Goal: Task Accomplishment & Management: Use online tool/utility

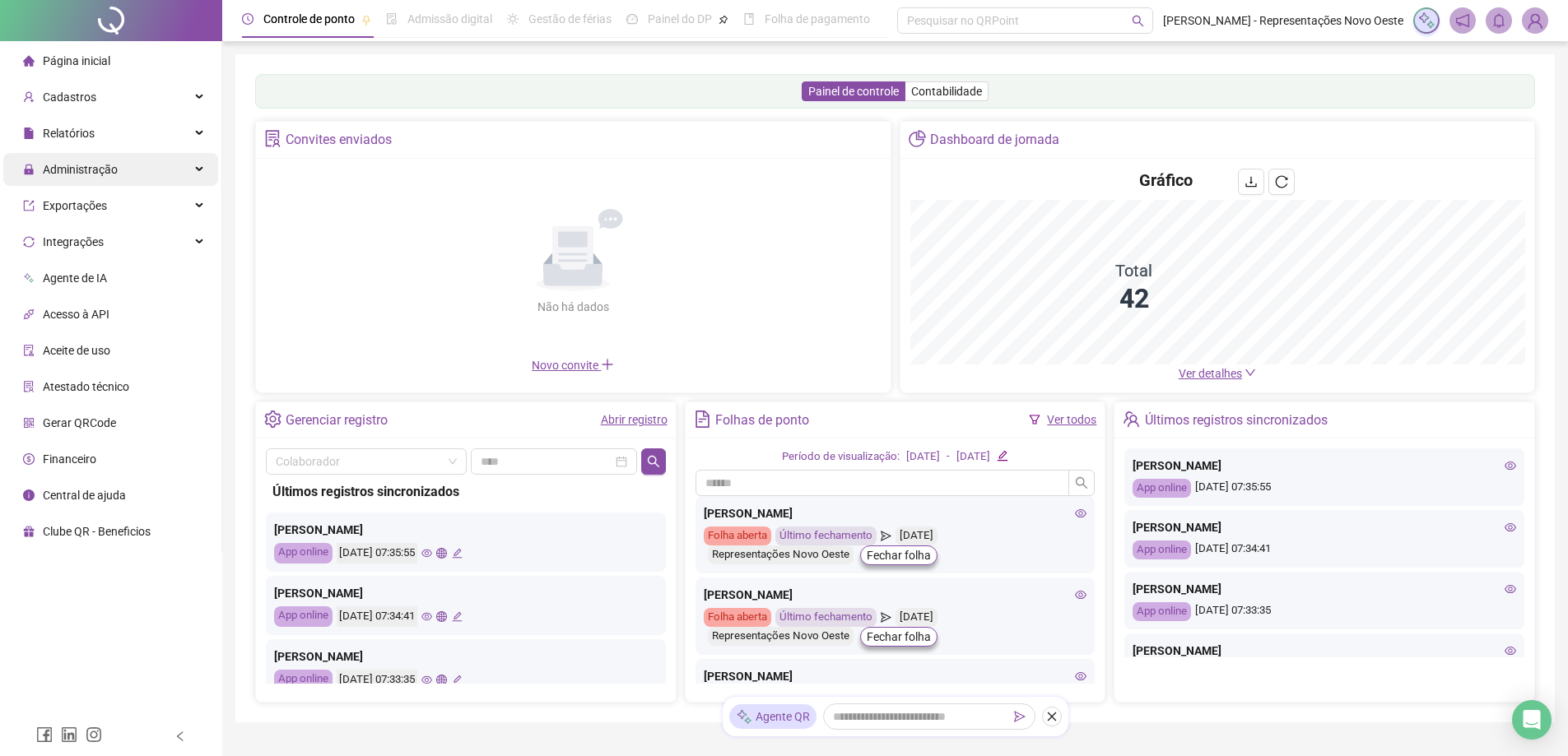
click at [150, 162] on div "Administração" at bounding box center [111, 169] width 214 height 33
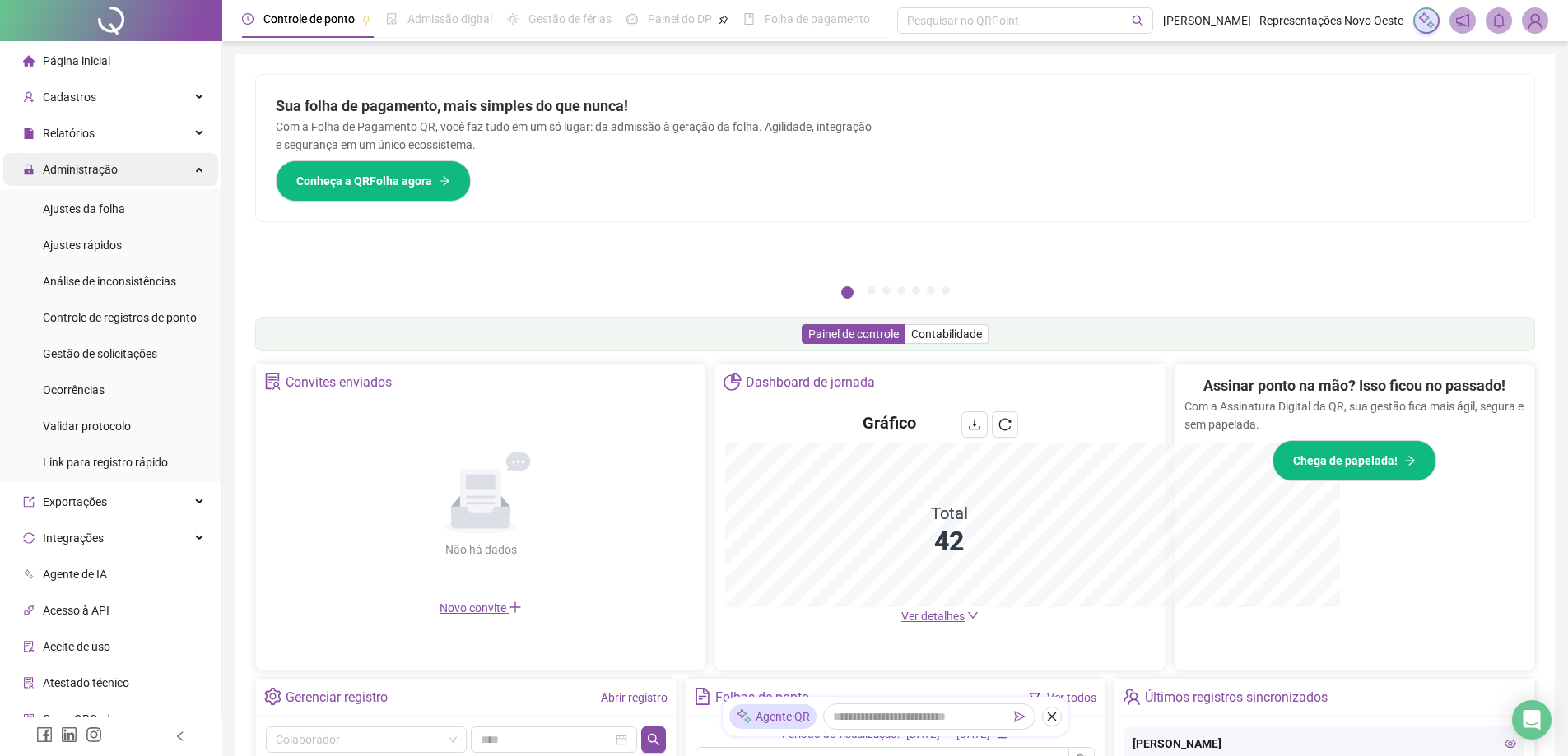
click at [1069, 277] on div "Pague o QRPoint com Cartão de Crédito Sua assinatura: mais segurança, prática e…" at bounding box center [895, 189] width 1280 height 230
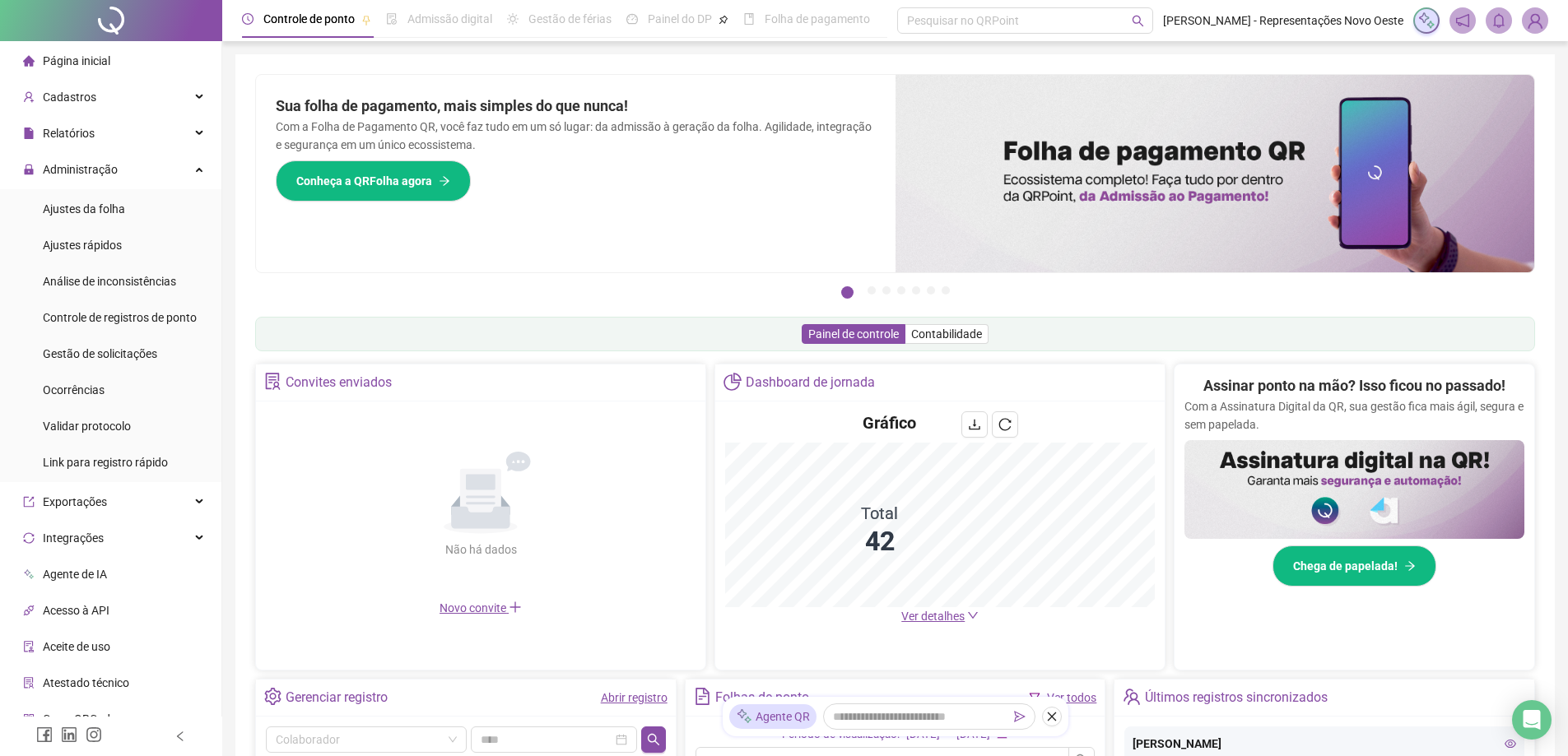
click at [923, 615] on span "Ver detalhes" at bounding box center [932, 617] width 63 height 13
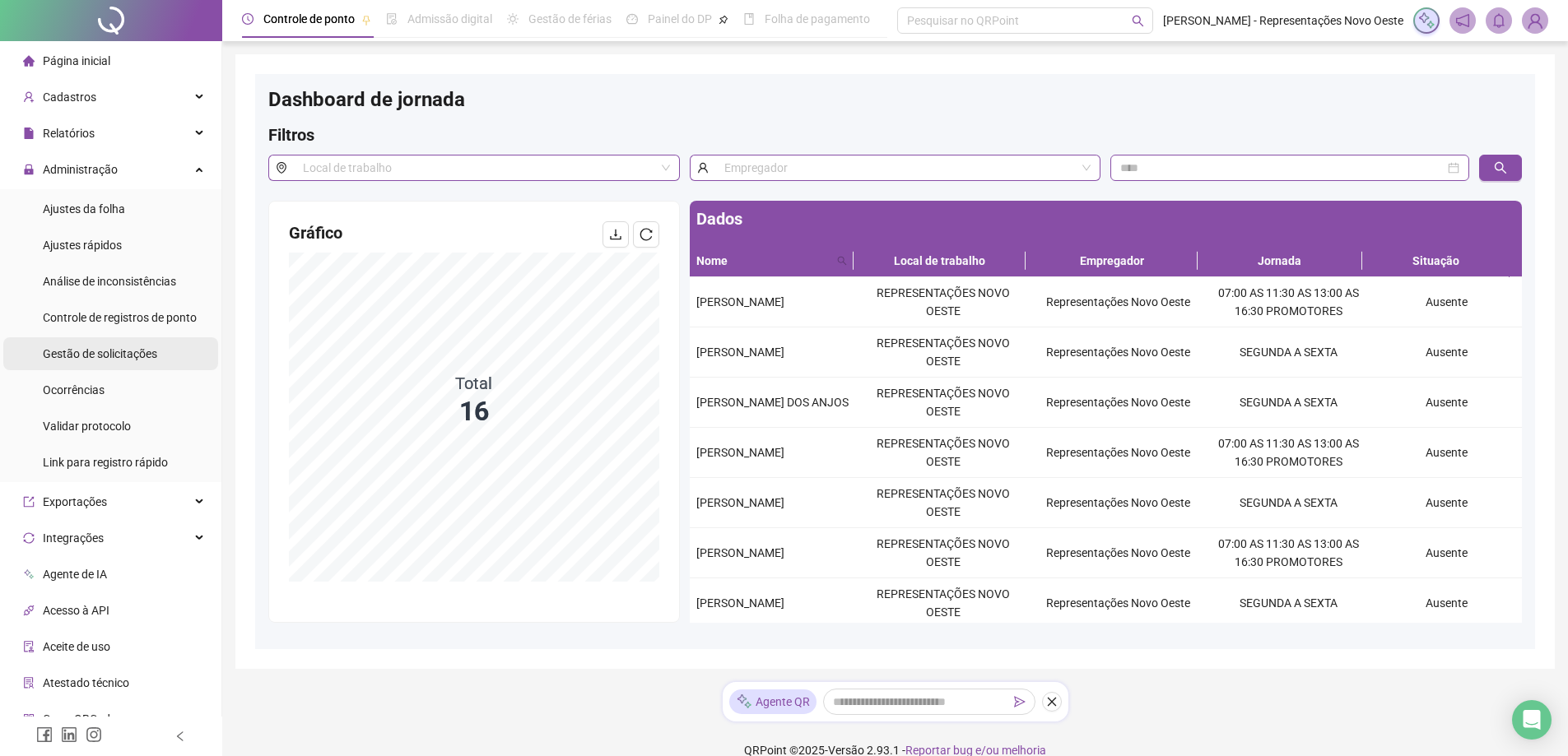
click at [106, 359] on span "Gestão de solicitações" at bounding box center [101, 354] width 115 height 13
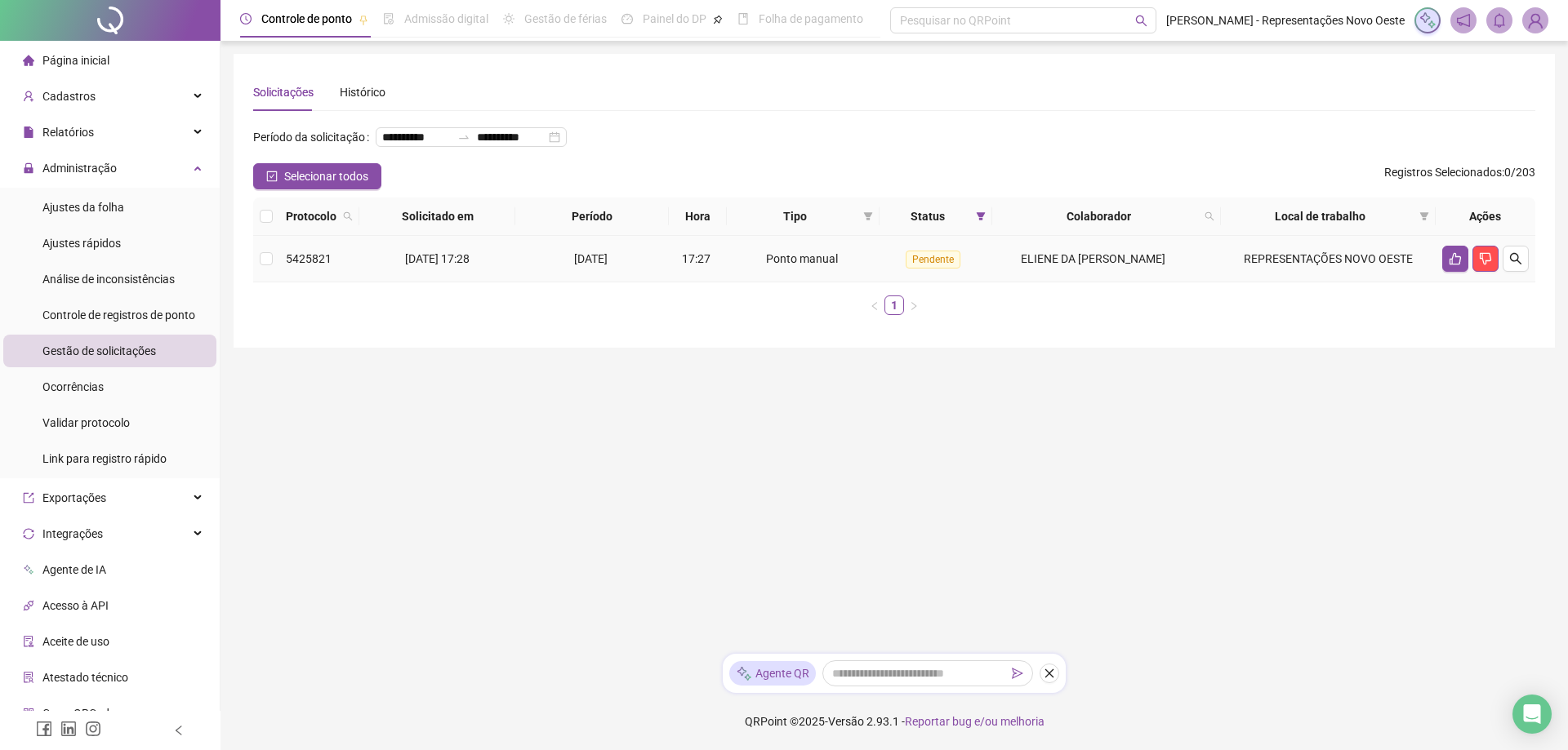
click at [291, 265] on span "5425821" at bounding box center [308, 258] width 46 height 13
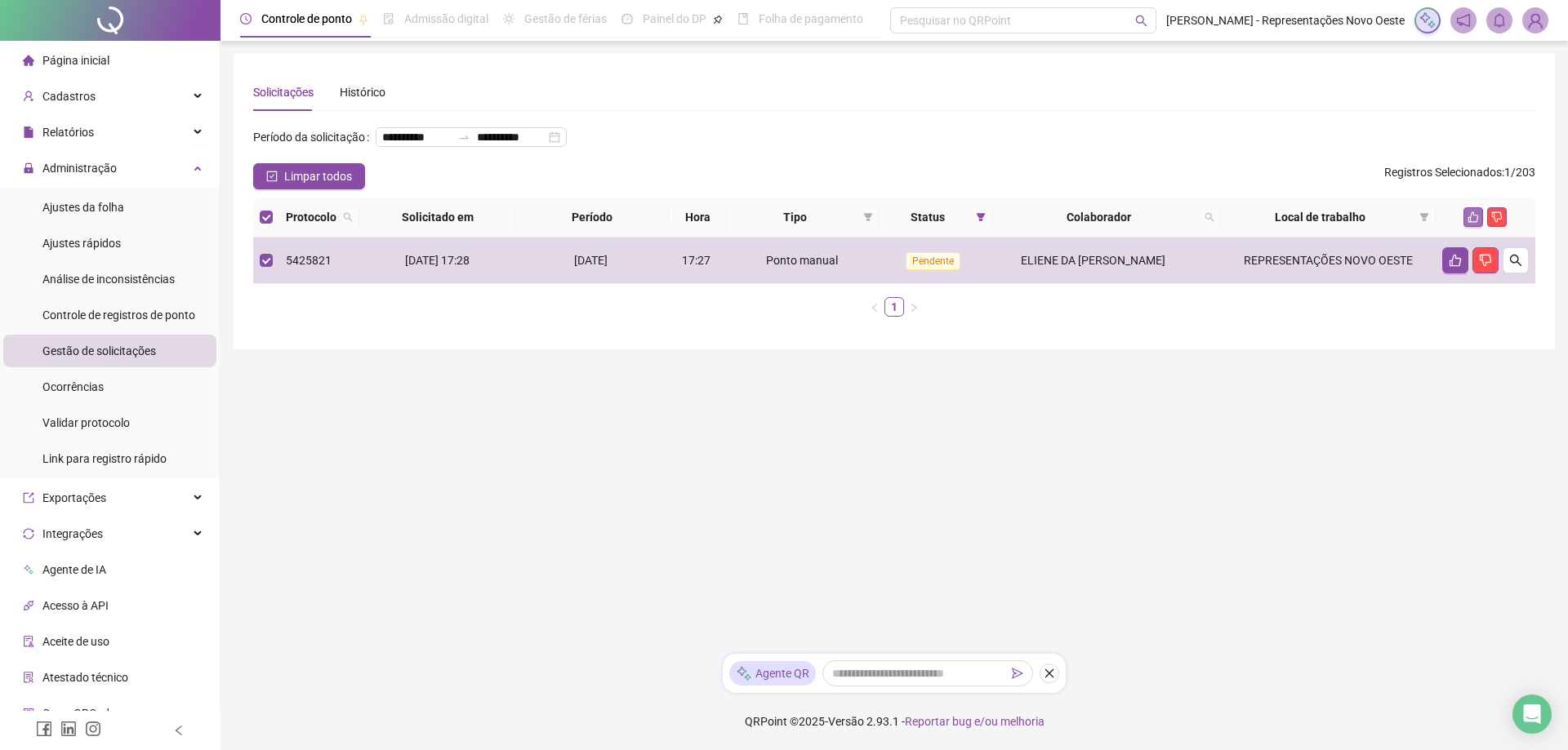
click at [1476, 223] on icon "like" at bounding box center [1473, 217] width 11 height 11
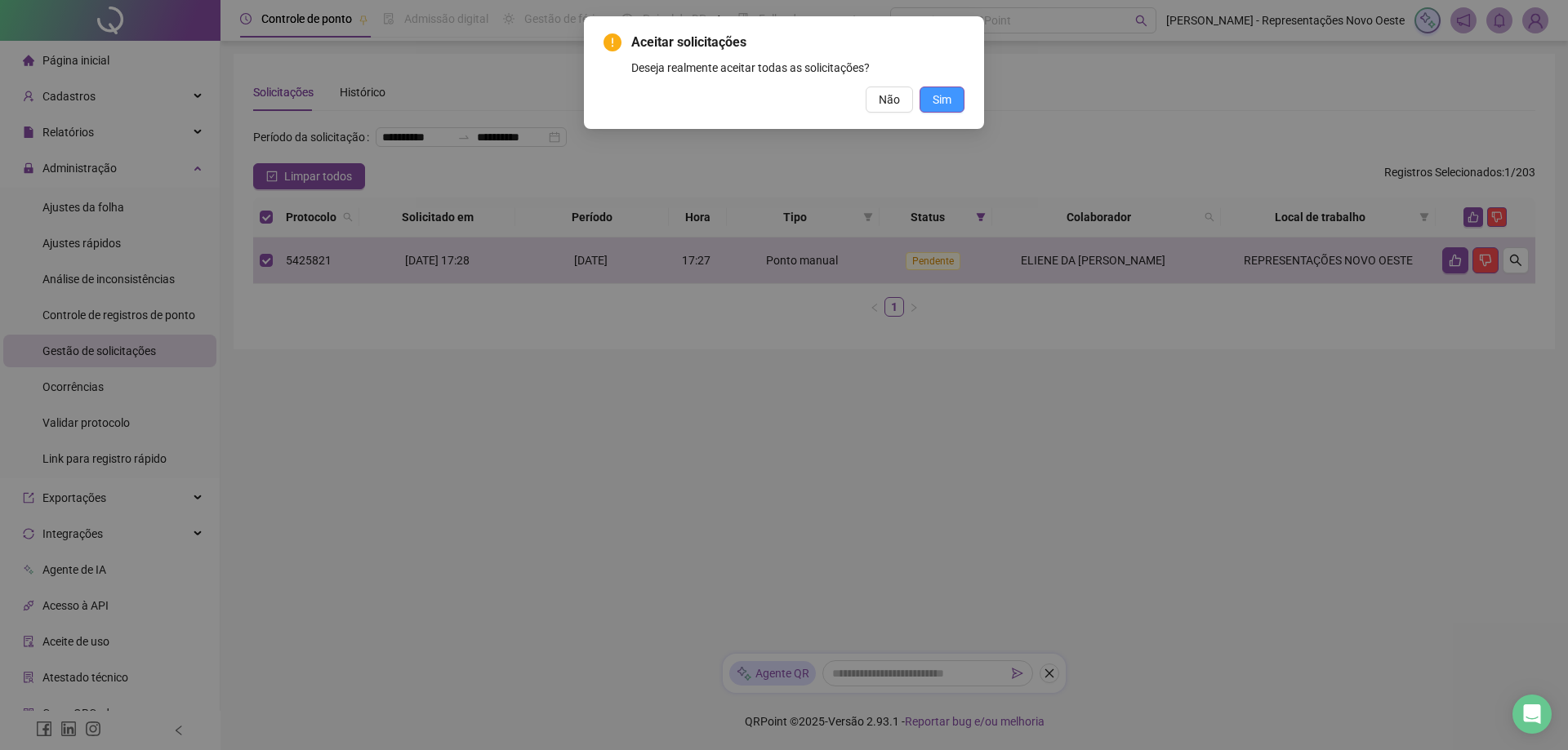
click at [943, 98] on span "Sim" at bounding box center [942, 99] width 19 height 18
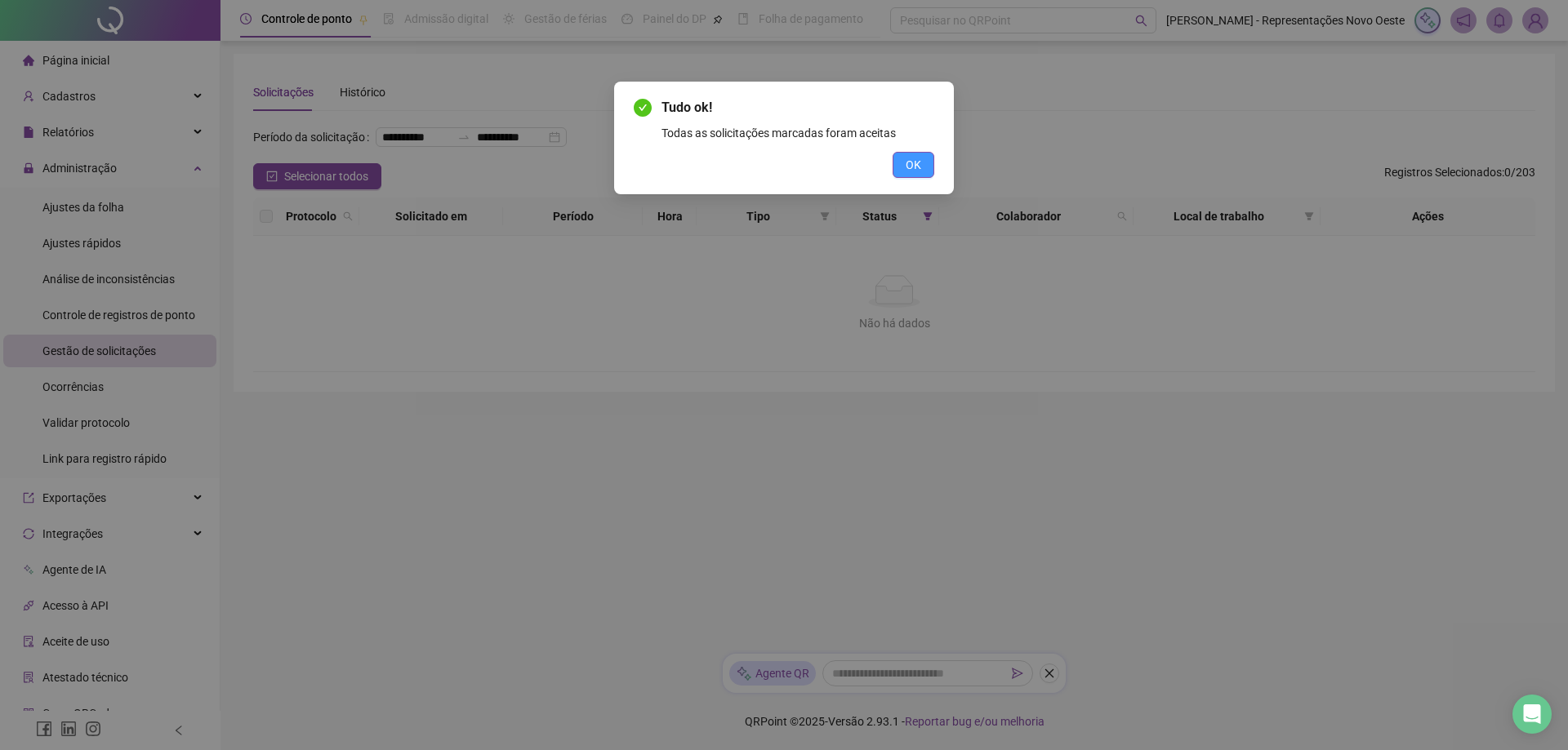
click at [920, 172] on span "OK" at bounding box center [913, 164] width 16 height 18
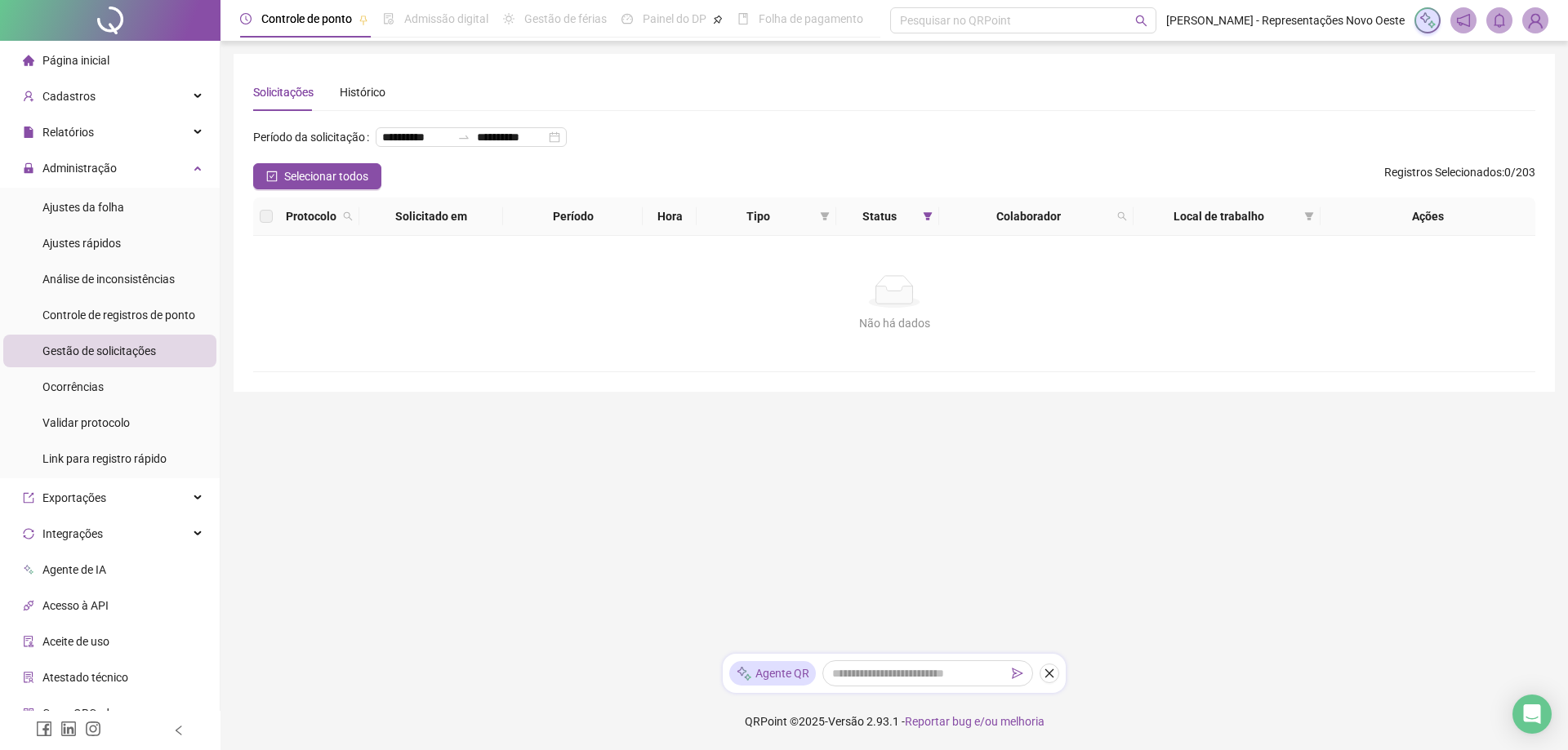
click at [88, 62] on span "Página inicial" at bounding box center [76, 61] width 67 height 13
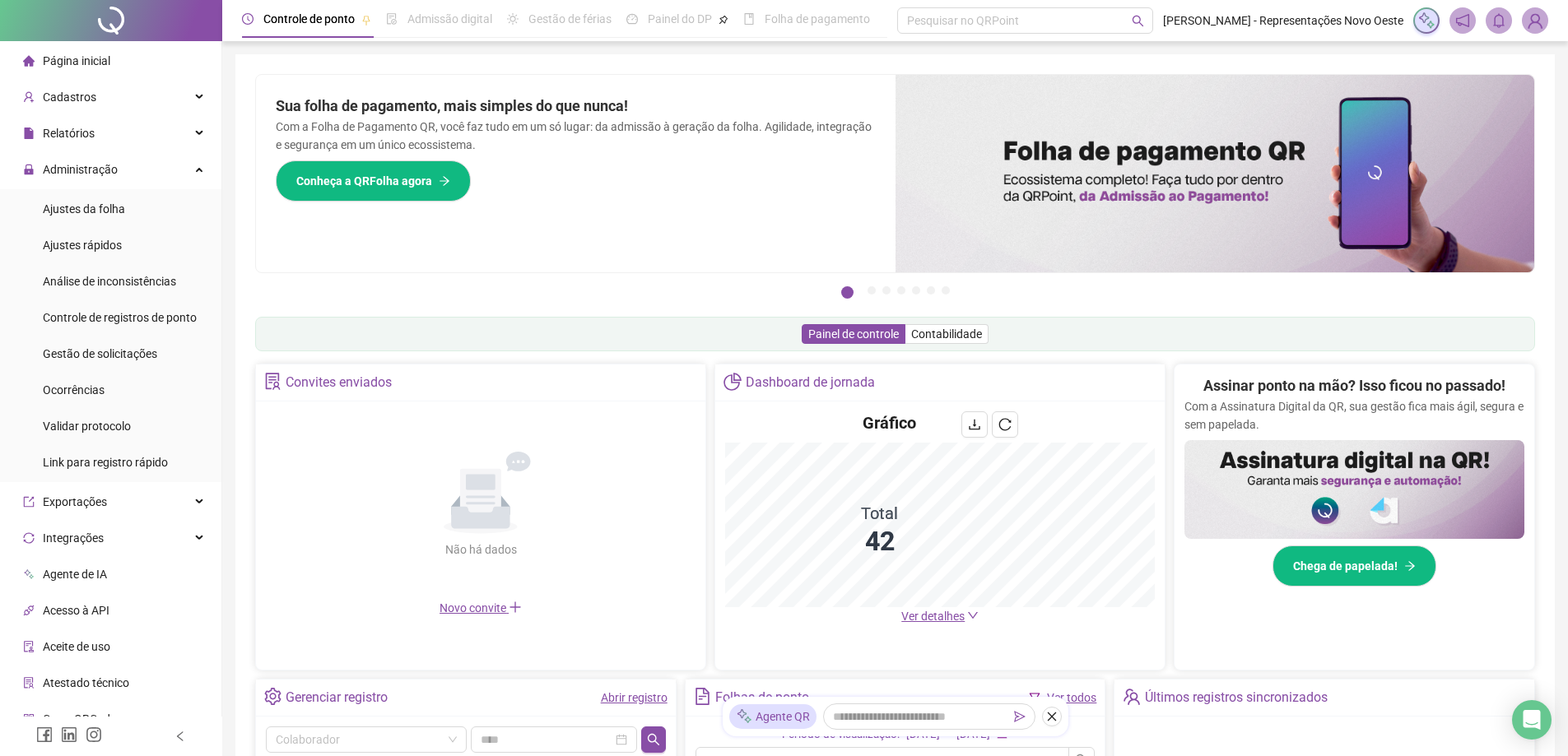
scroll to position [76, 0]
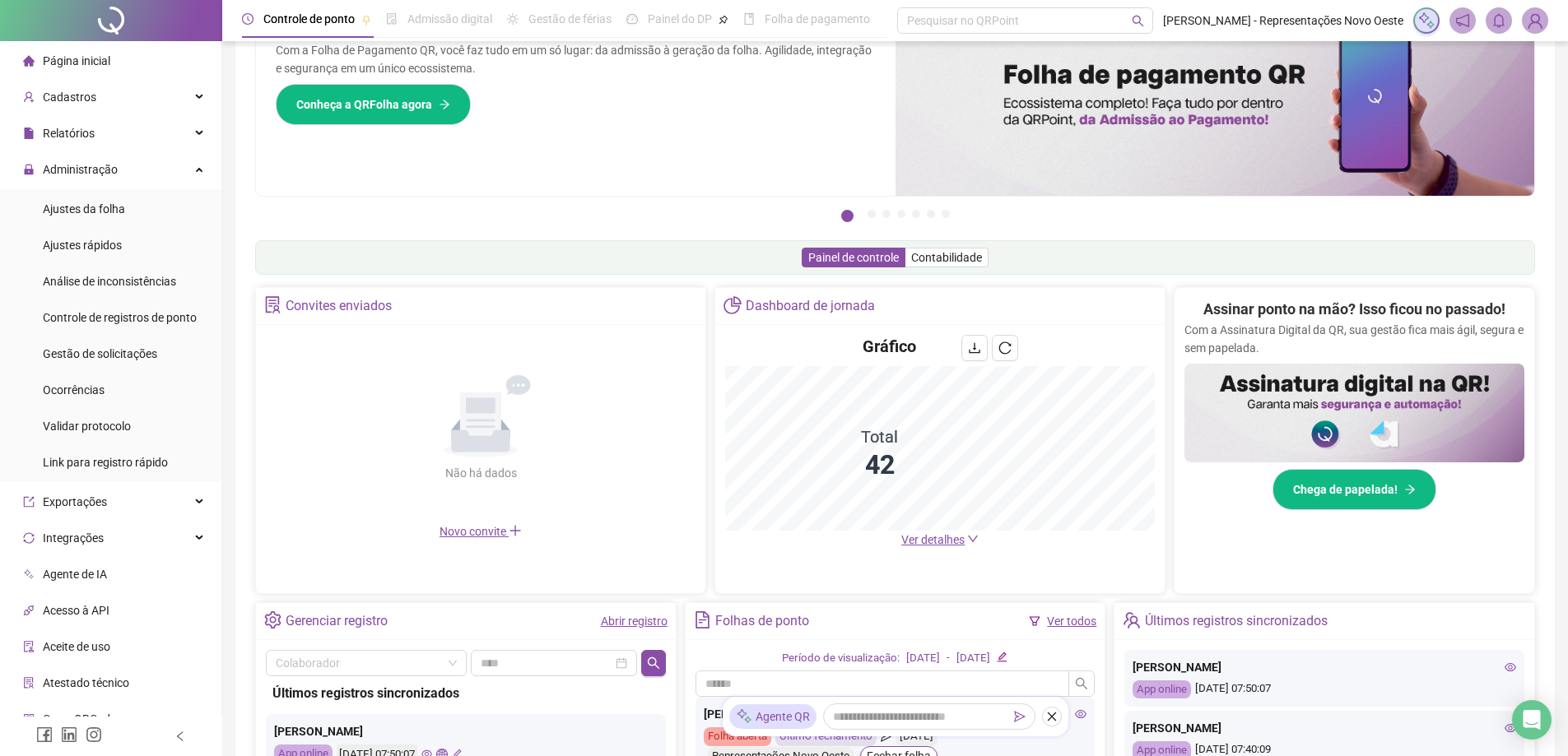
click at [948, 536] on span "Ver detalhes" at bounding box center [932, 540] width 63 height 13
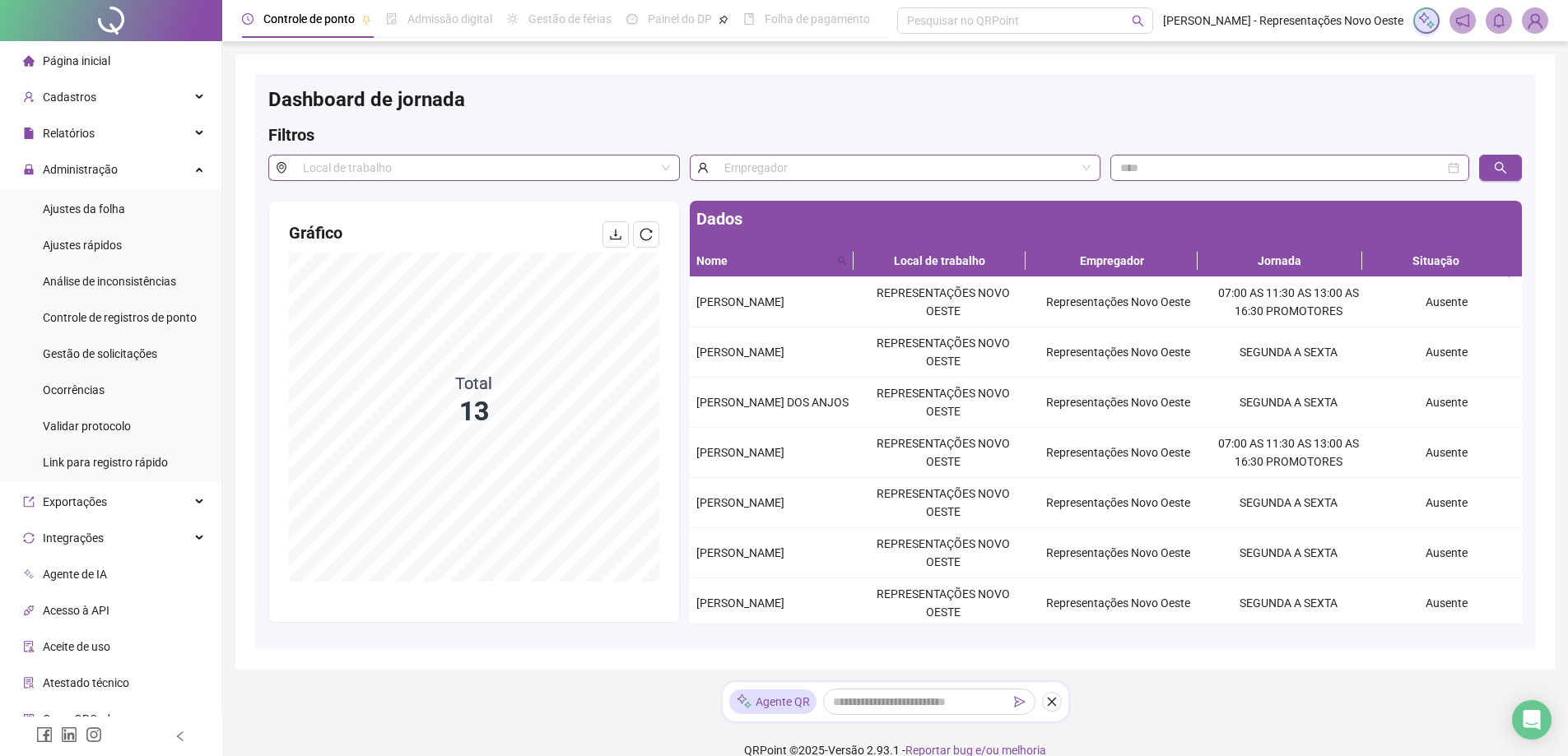
click at [77, 74] on div "Página inicial" at bounding box center [67, 60] width 87 height 33
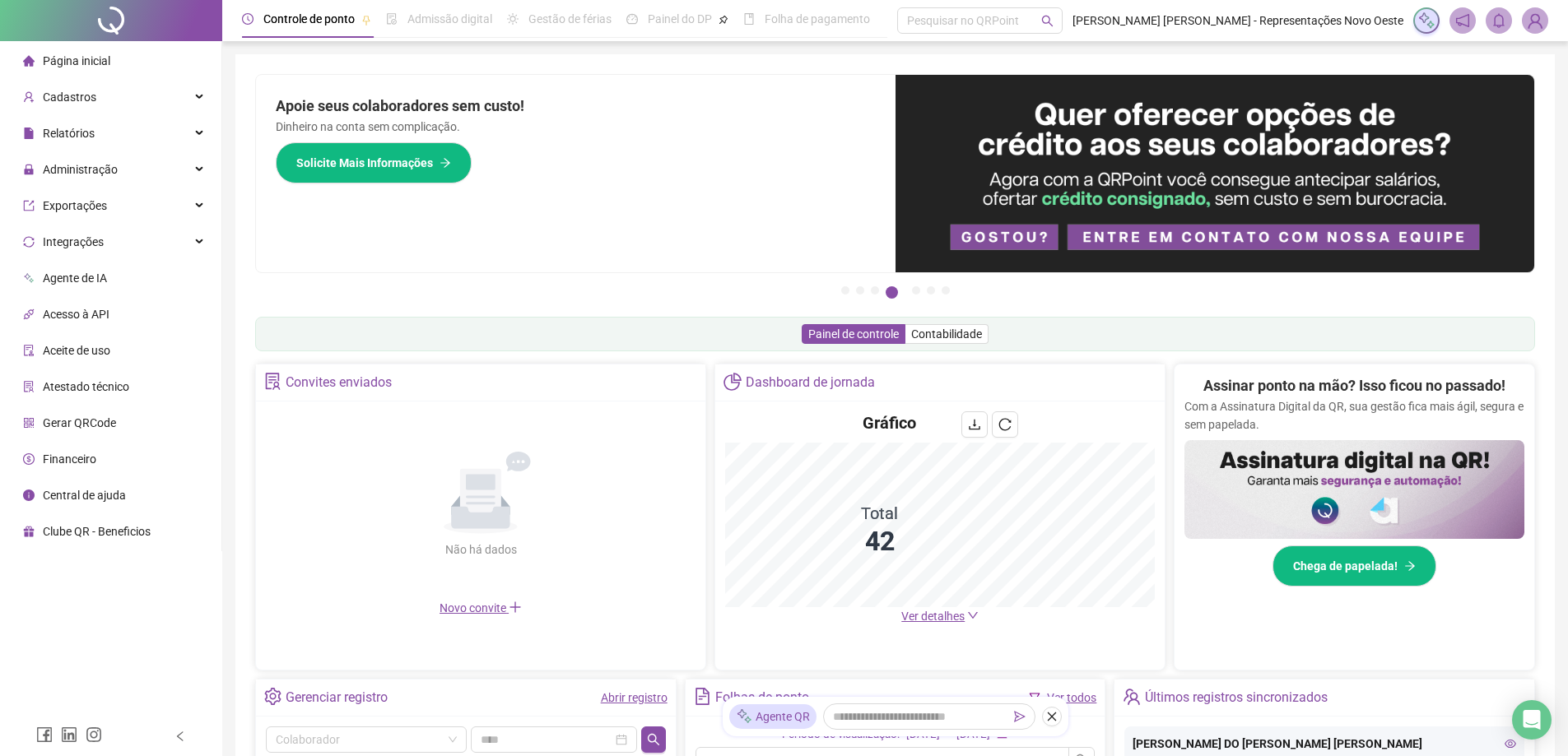
click at [951, 619] on span "Ver detalhes" at bounding box center [932, 617] width 63 height 13
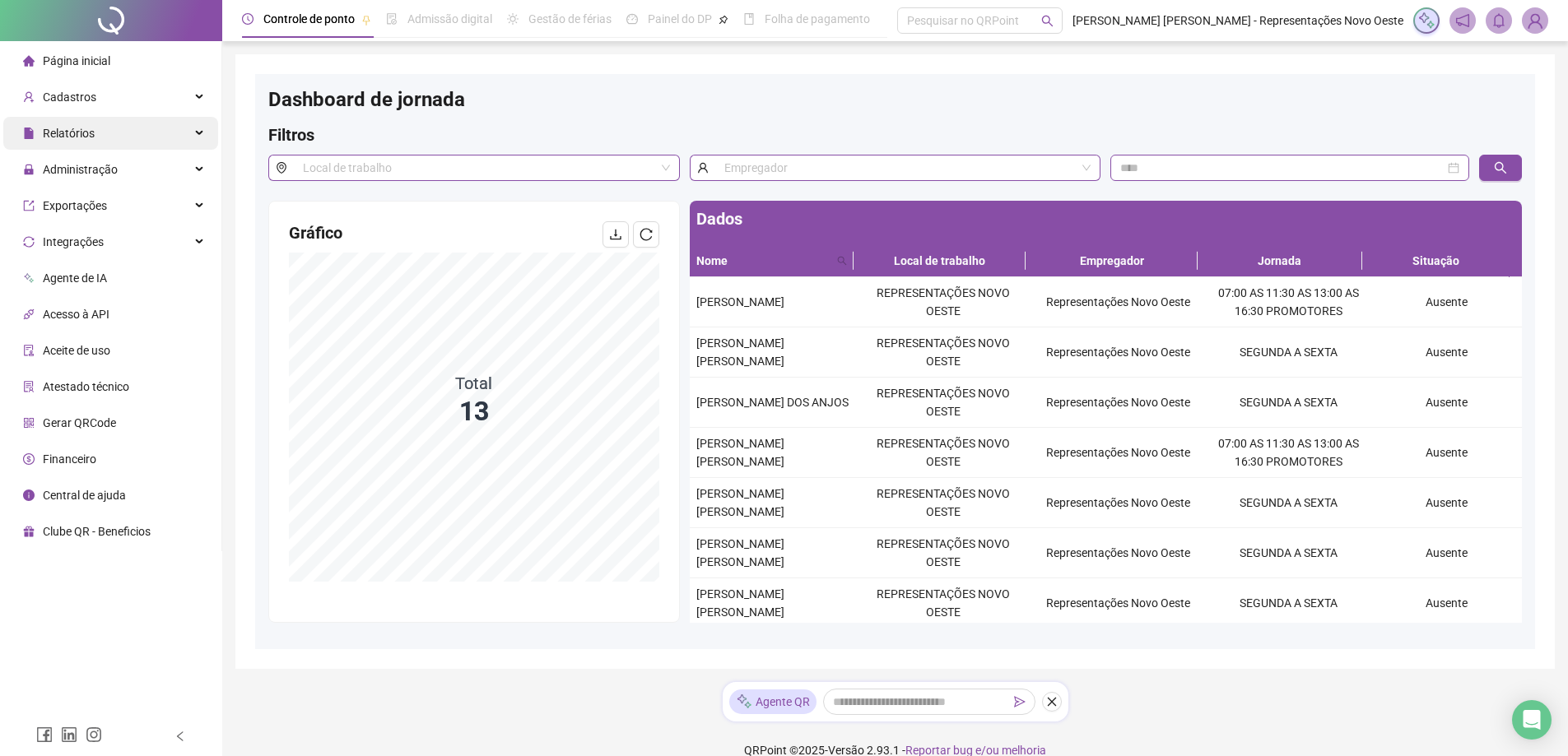
click at [146, 136] on div "Relatórios" at bounding box center [111, 133] width 214 height 33
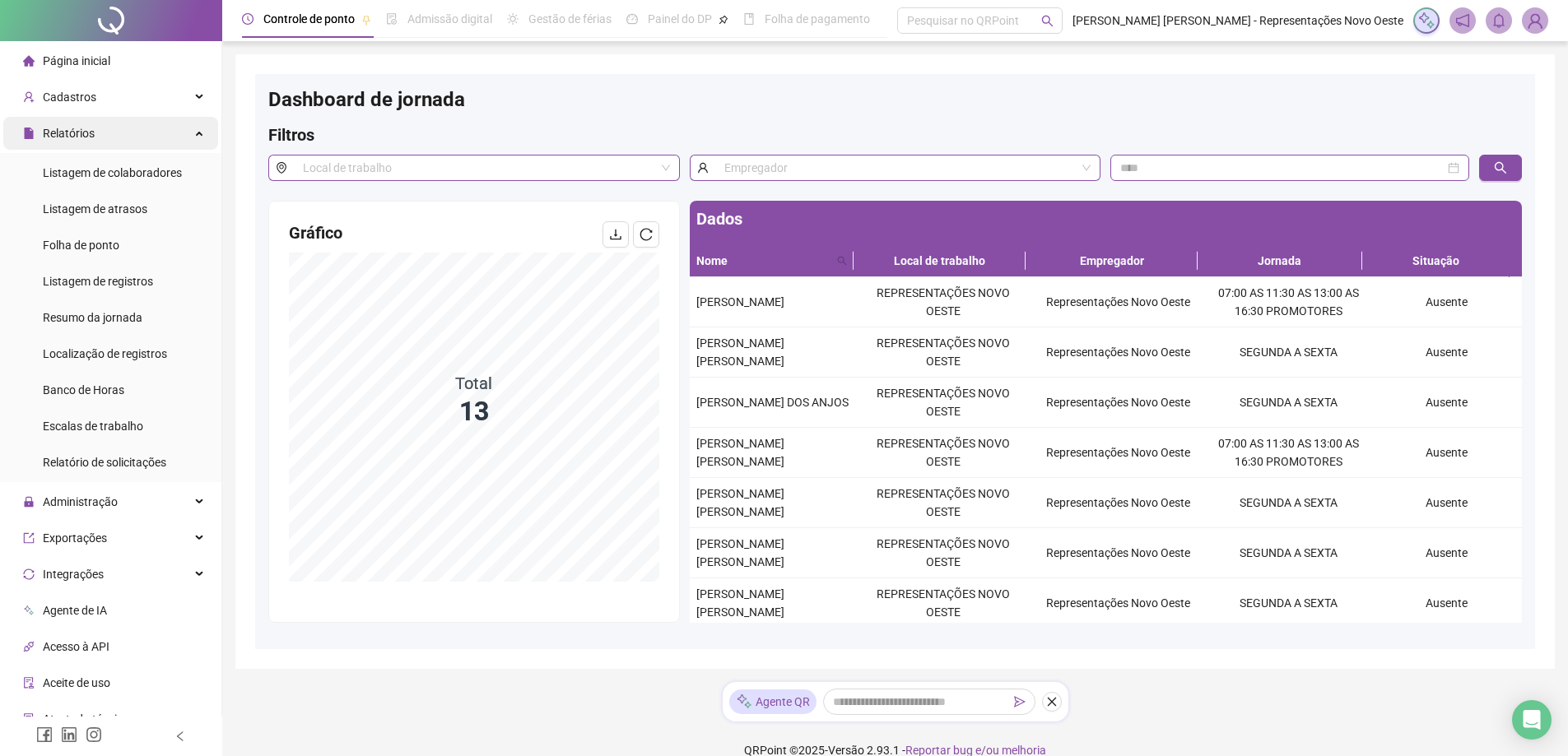
click at [137, 133] on div "Relatórios" at bounding box center [111, 133] width 214 height 33
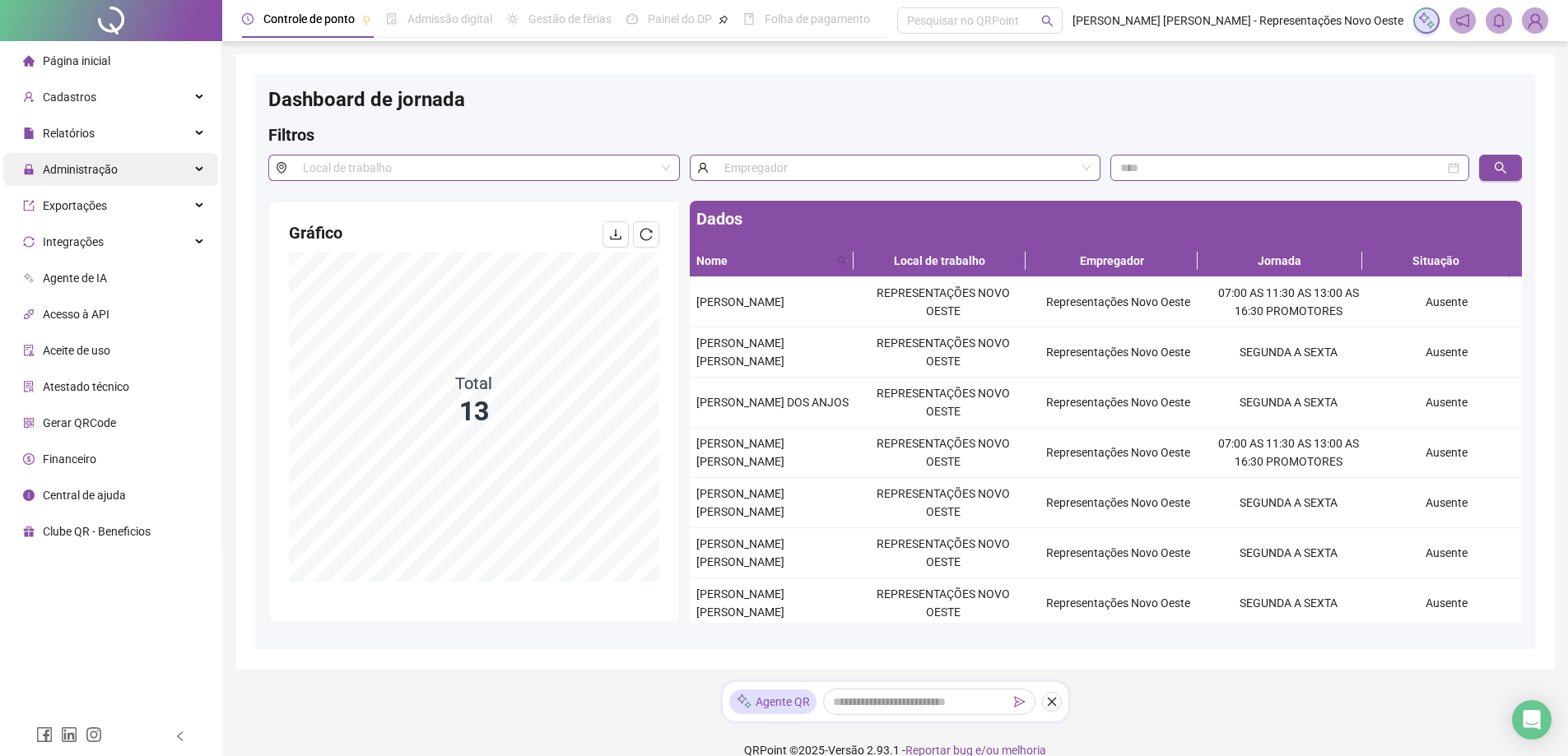
click at [109, 166] on span "Administração" at bounding box center [81, 169] width 75 height 13
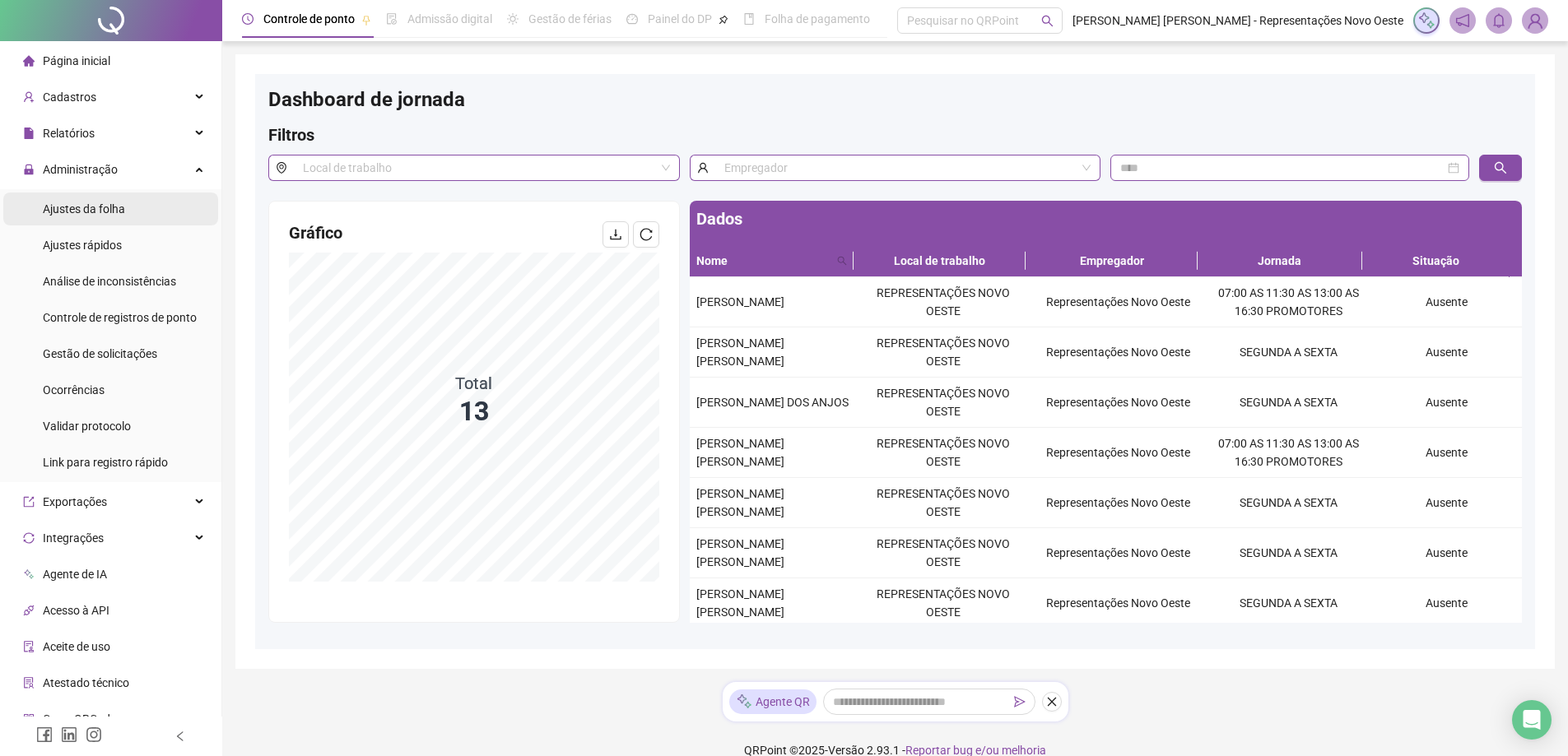
click at [108, 213] on span "Ajustes da folha" at bounding box center [85, 209] width 83 height 13
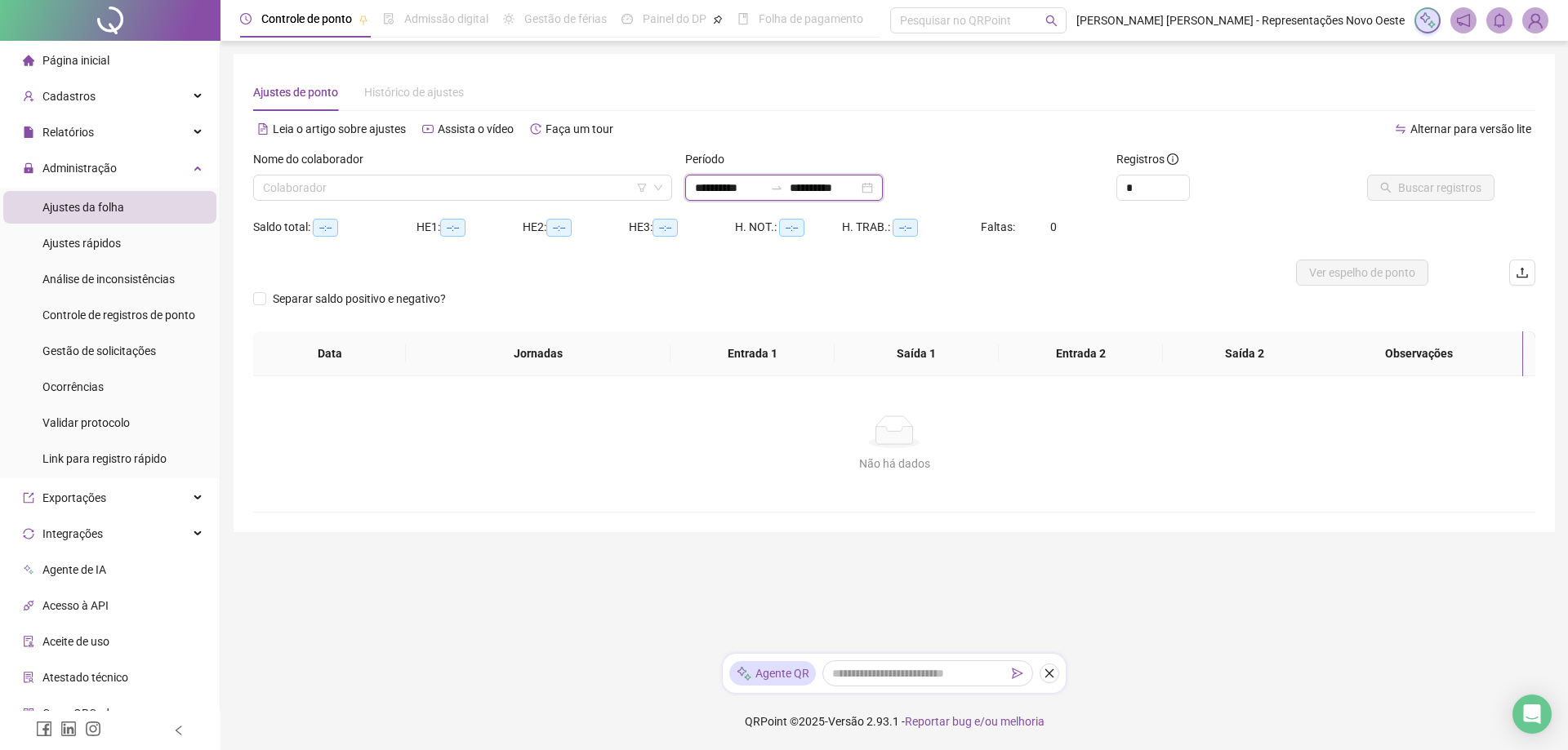
click at [830, 194] on input "**********" at bounding box center [824, 188] width 69 height 18
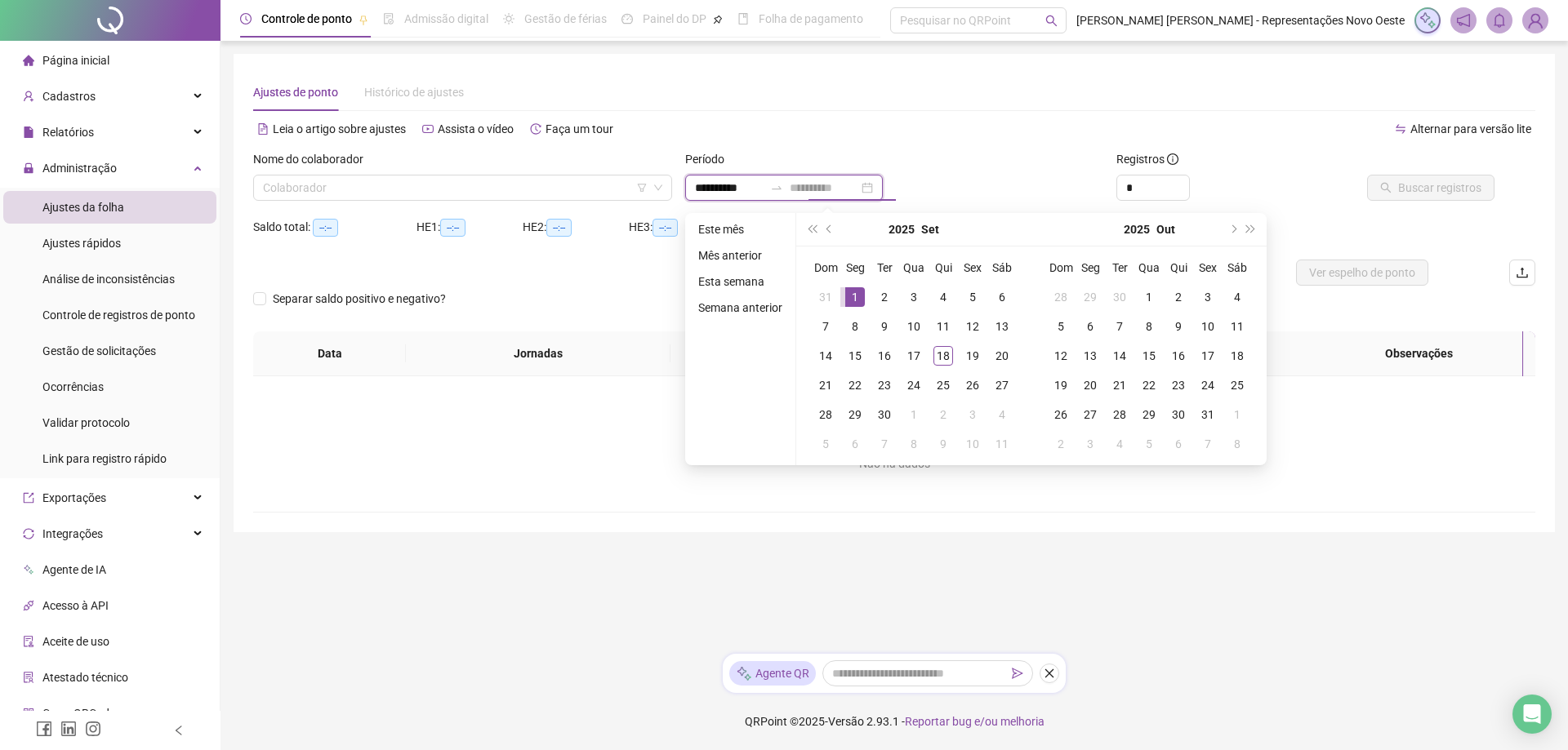
type input "**********"
click at [853, 296] on div "1" at bounding box center [854, 297] width 20 height 20
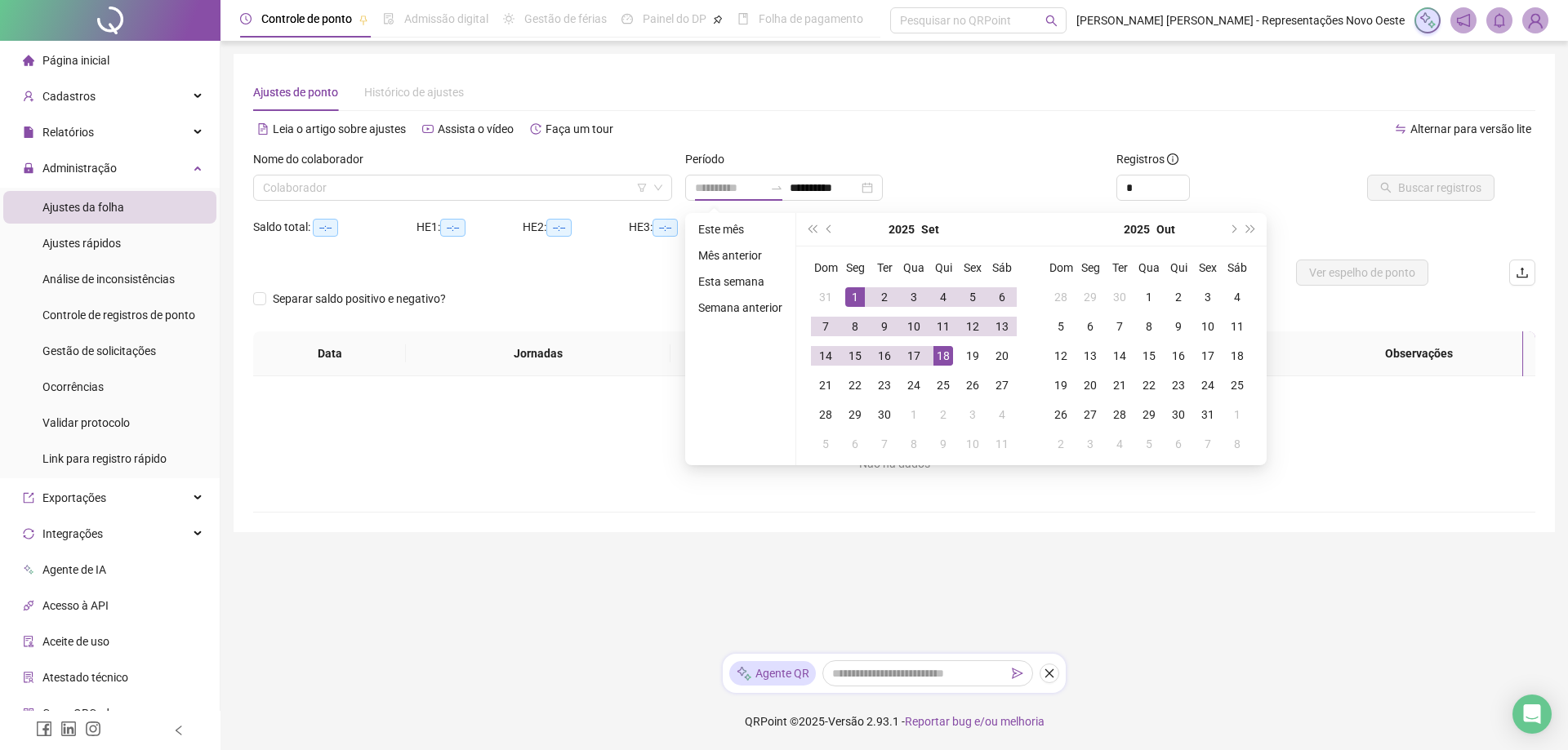
click at [939, 360] on div "18" at bounding box center [942, 355] width 20 height 20
type input "**********"
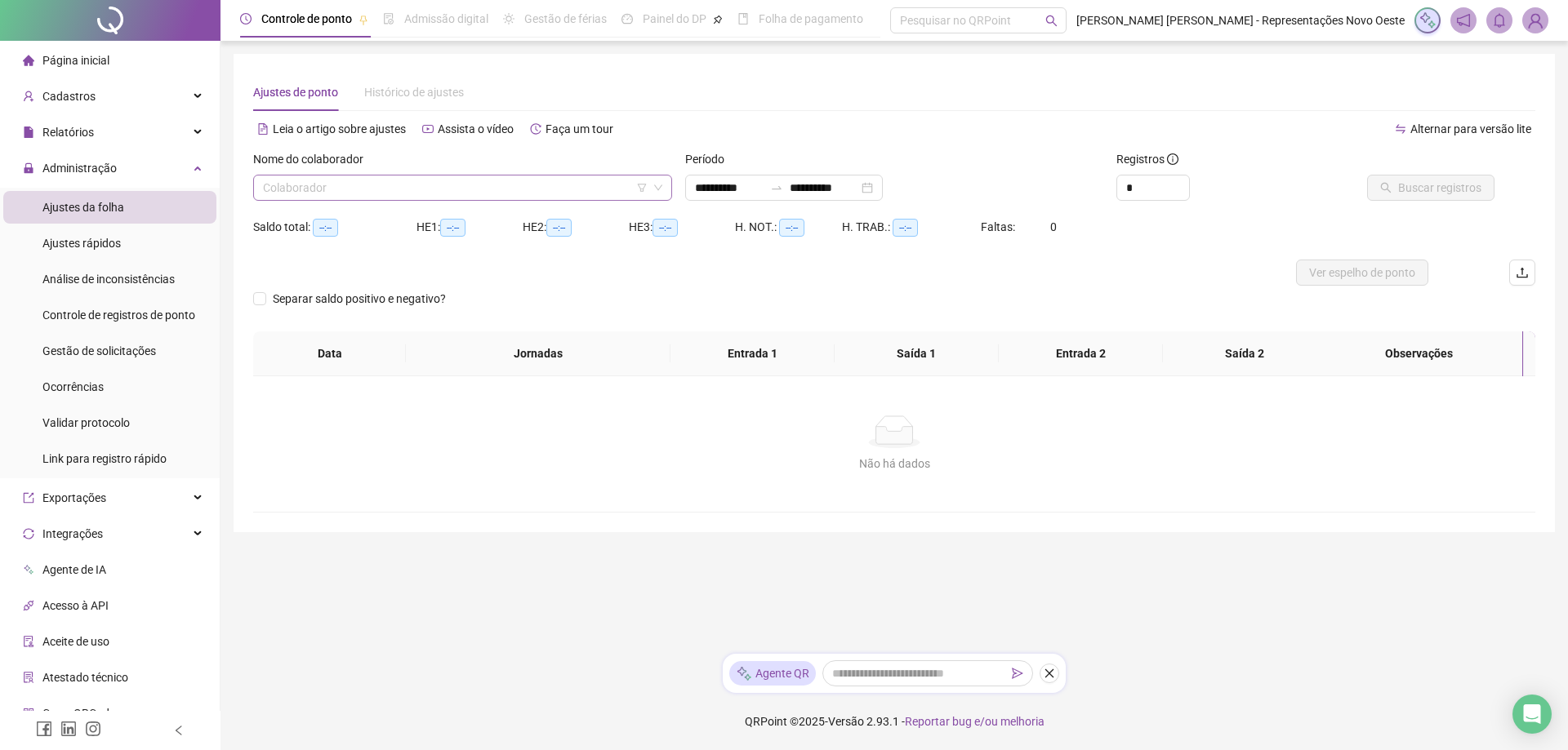
click at [565, 180] on input "search" at bounding box center [455, 188] width 384 height 24
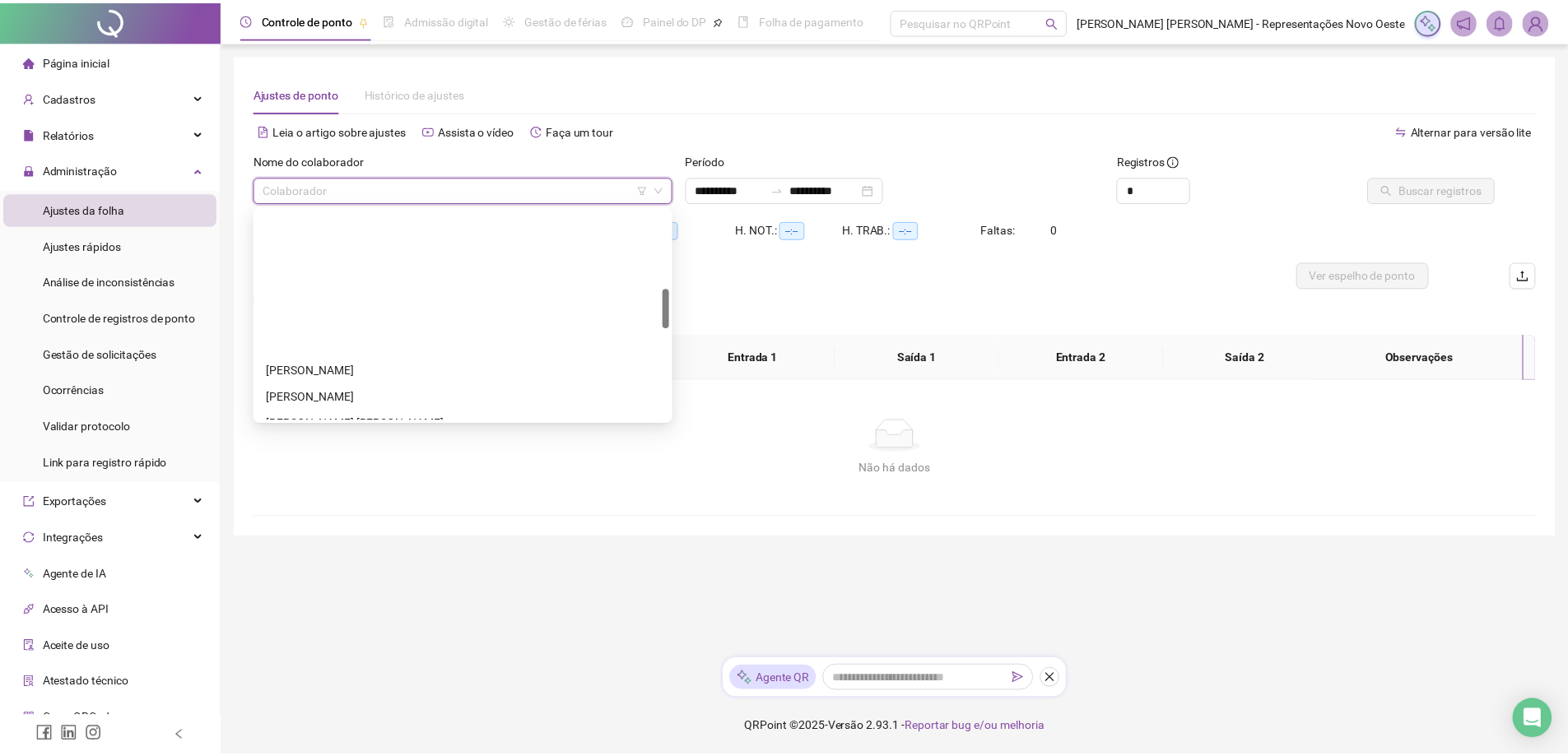
scroll to position [412, 0]
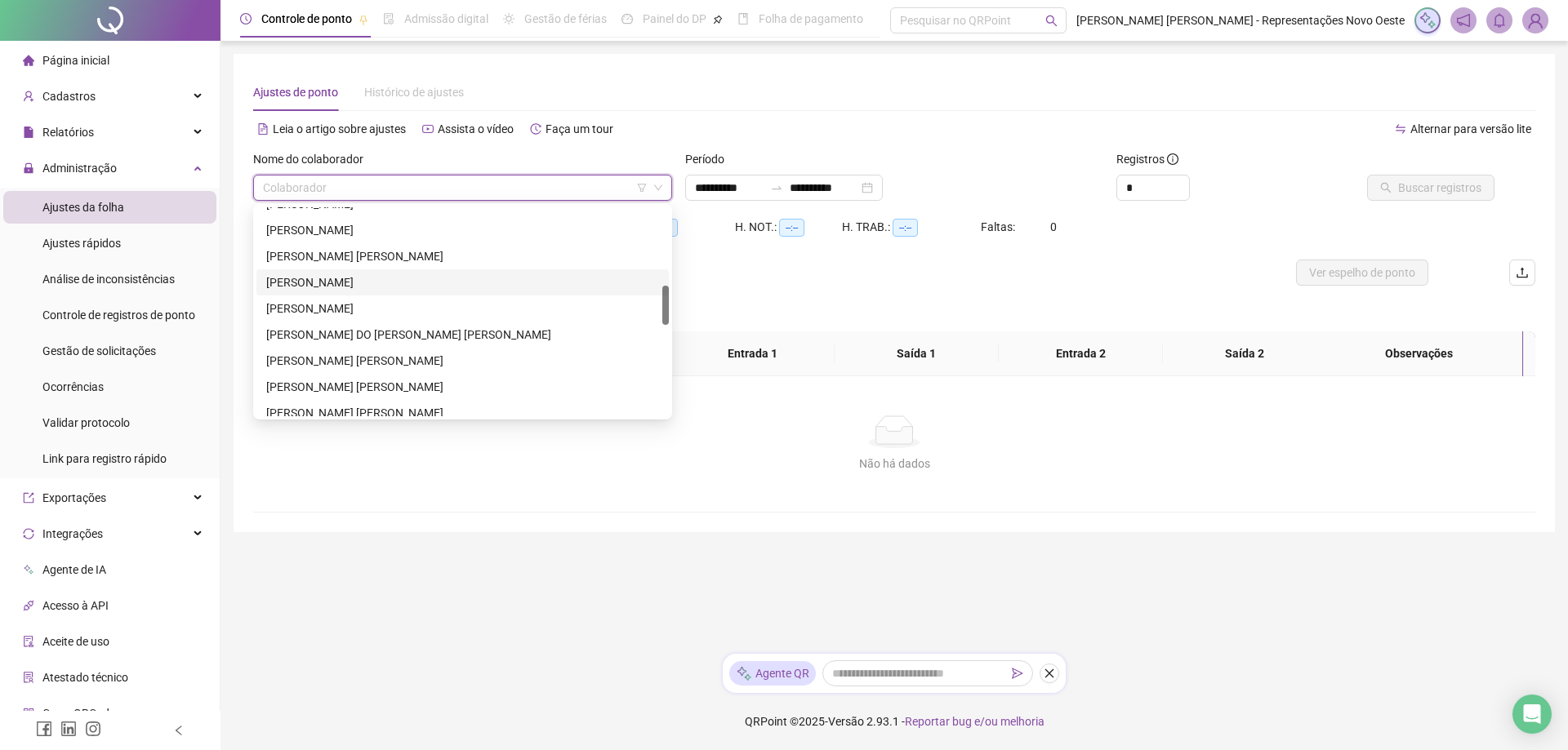
click at [368, 277] on div "[PERSON_NAME]" at bounding box center [462, 282] width 393 height 18
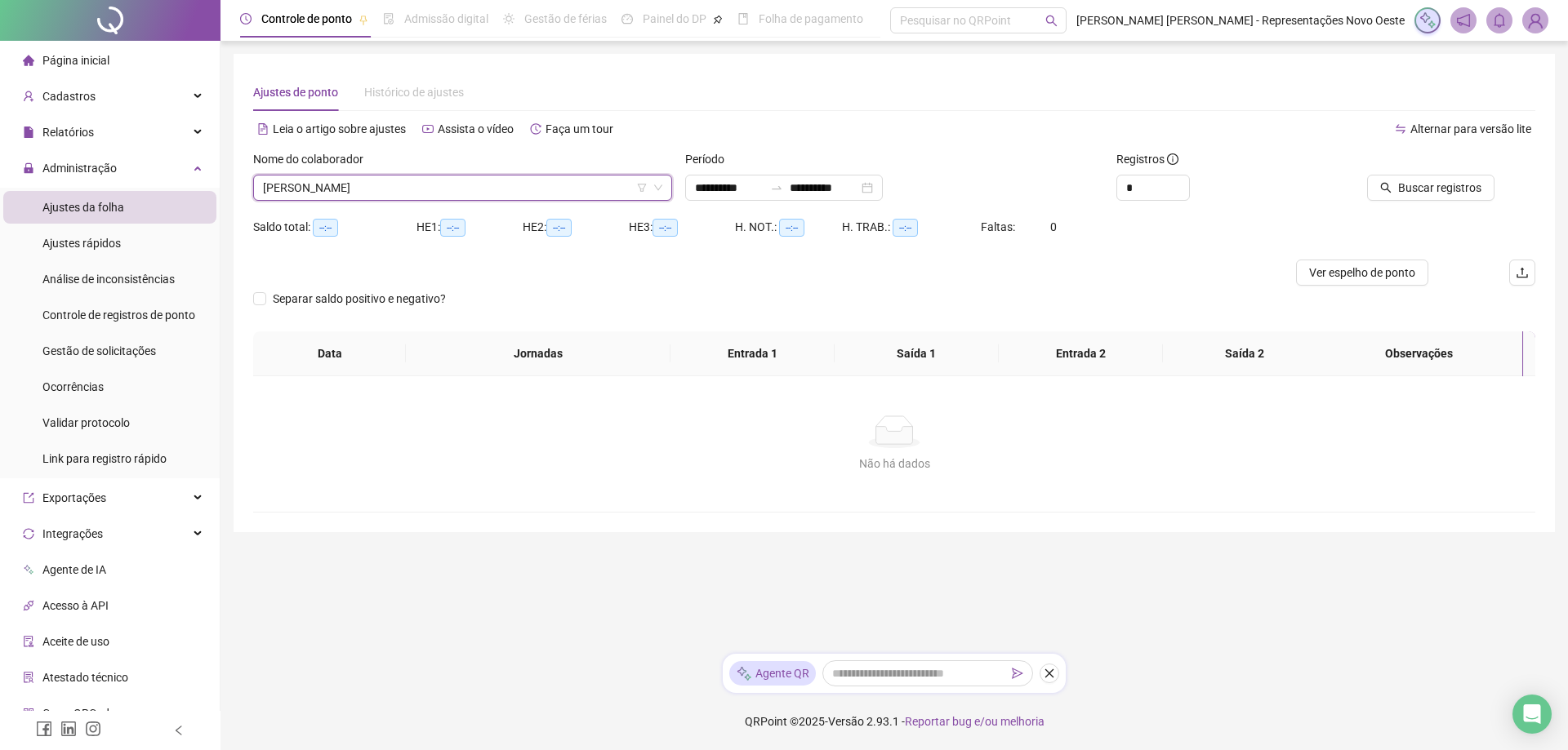
click at [417, 189] on span "[PERSON_NAME]" at bounding box center [463, 188] width 399 height 24
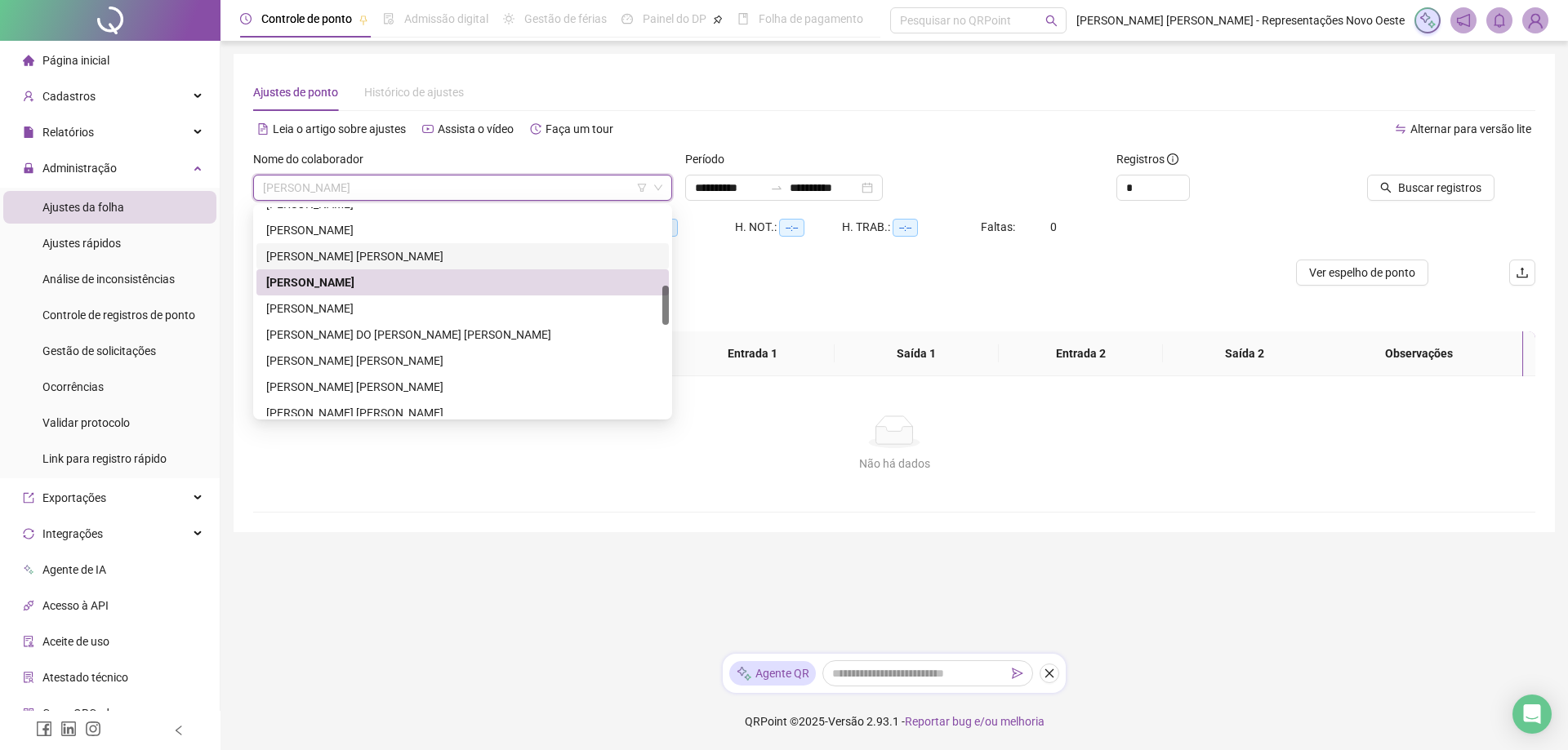
click at [363, 249] on div "[PERSON_NAME]" at bounding box center [462, 256] width 393 height 18
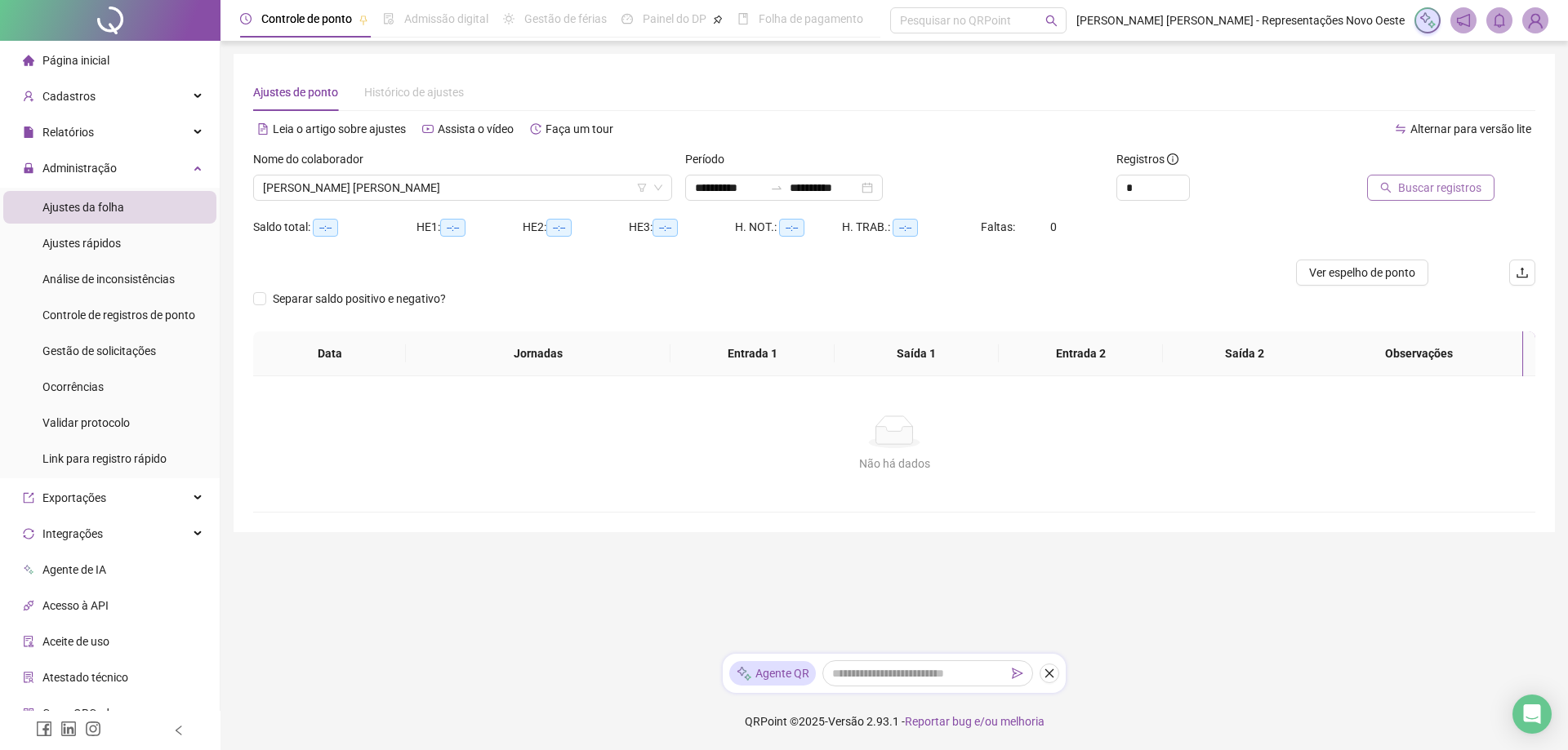
click at [1460, 189] on span "Buscar registros" at bounding box center [1439, 188] width 83 height 18
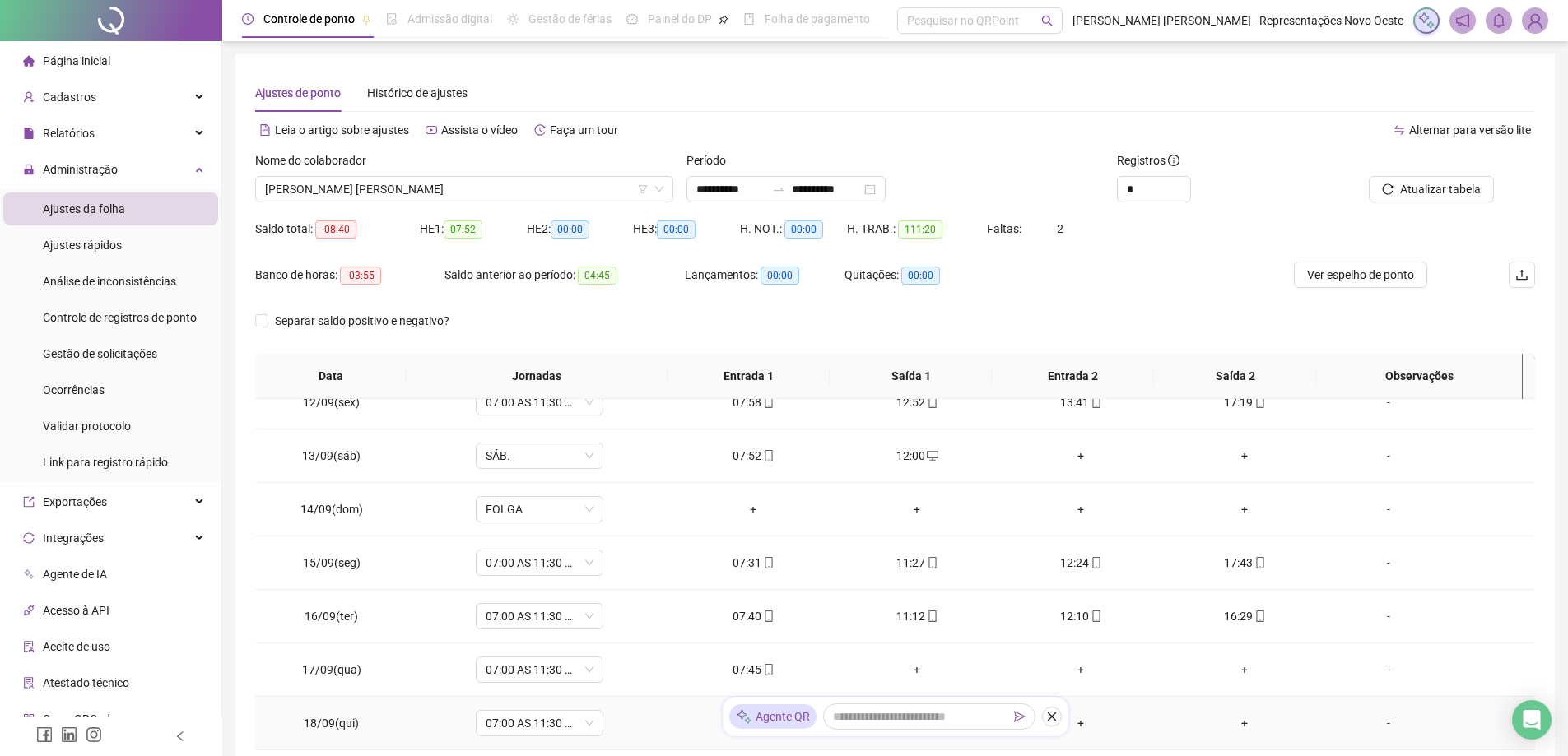
scroll to position [124, 0]
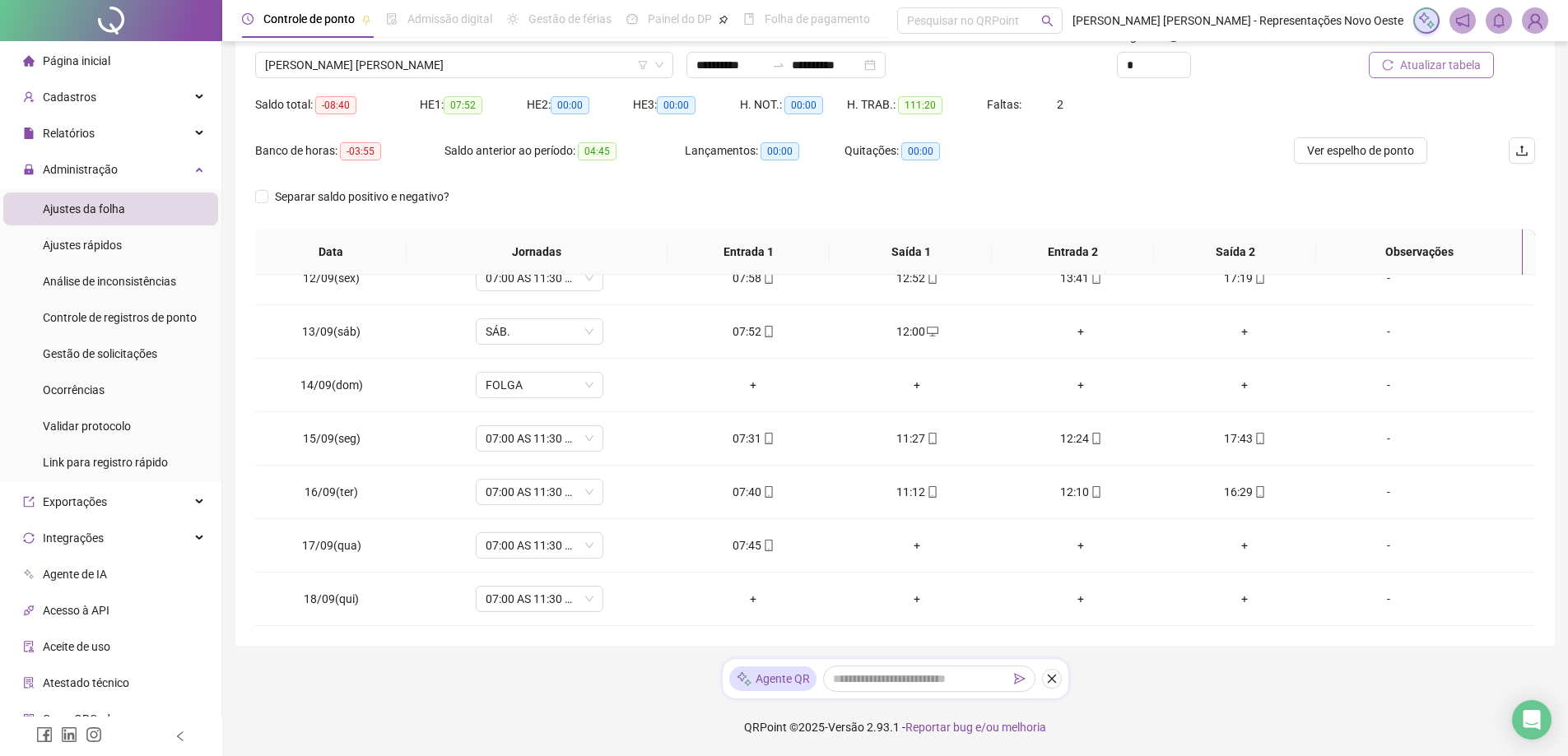
click at [1418, 63] on span "Atualizar tabela" at bounding box center [1441, 65] width 81 height 18
click at [511, 62] on span "[PERSON_NAME]" at bounding box center [465, 65] width 399 height 24
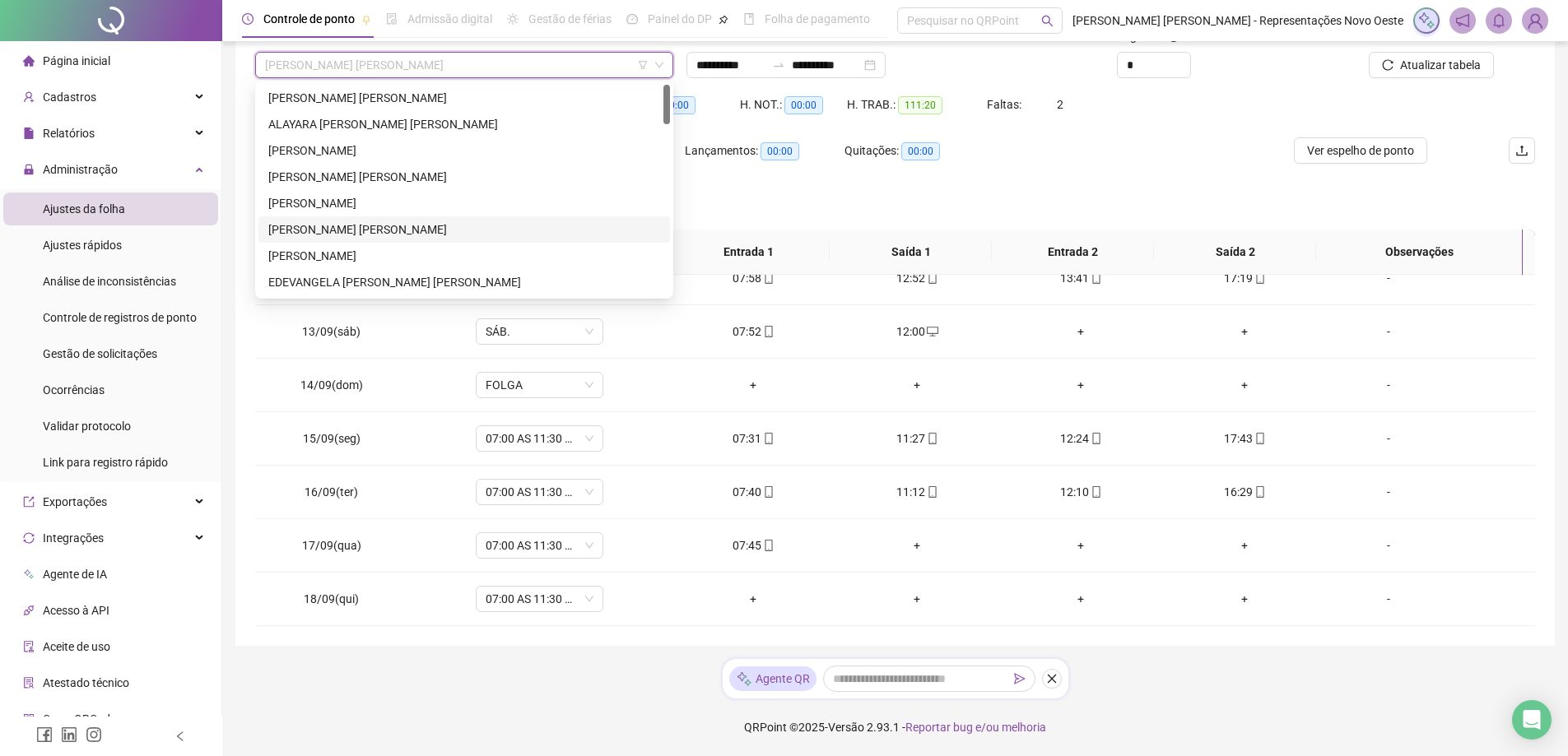
scroll to position [0, 0]
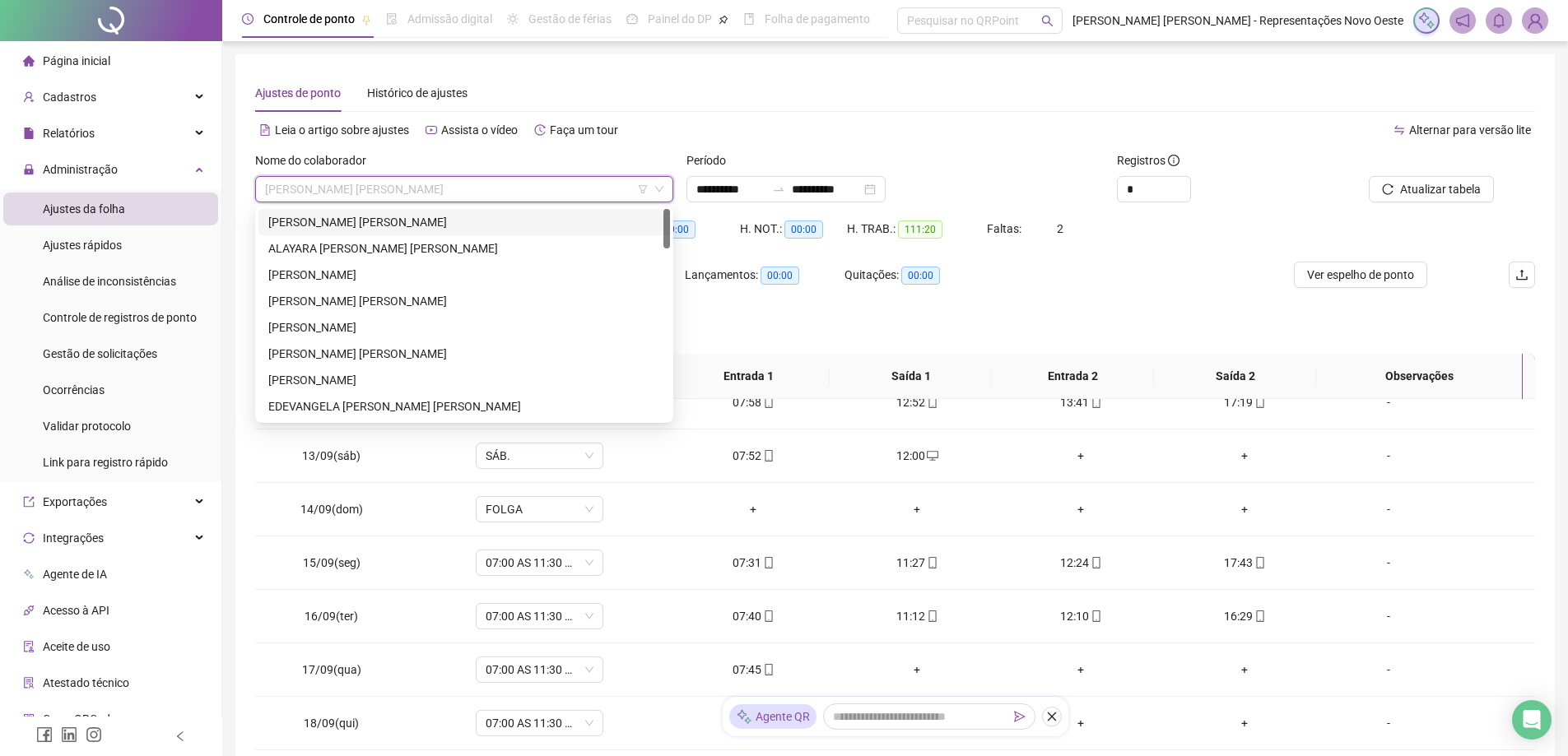
click at [358, 220] on div "[PERSON_NAME]" at bounding box center [464, 222] width 392 height 18
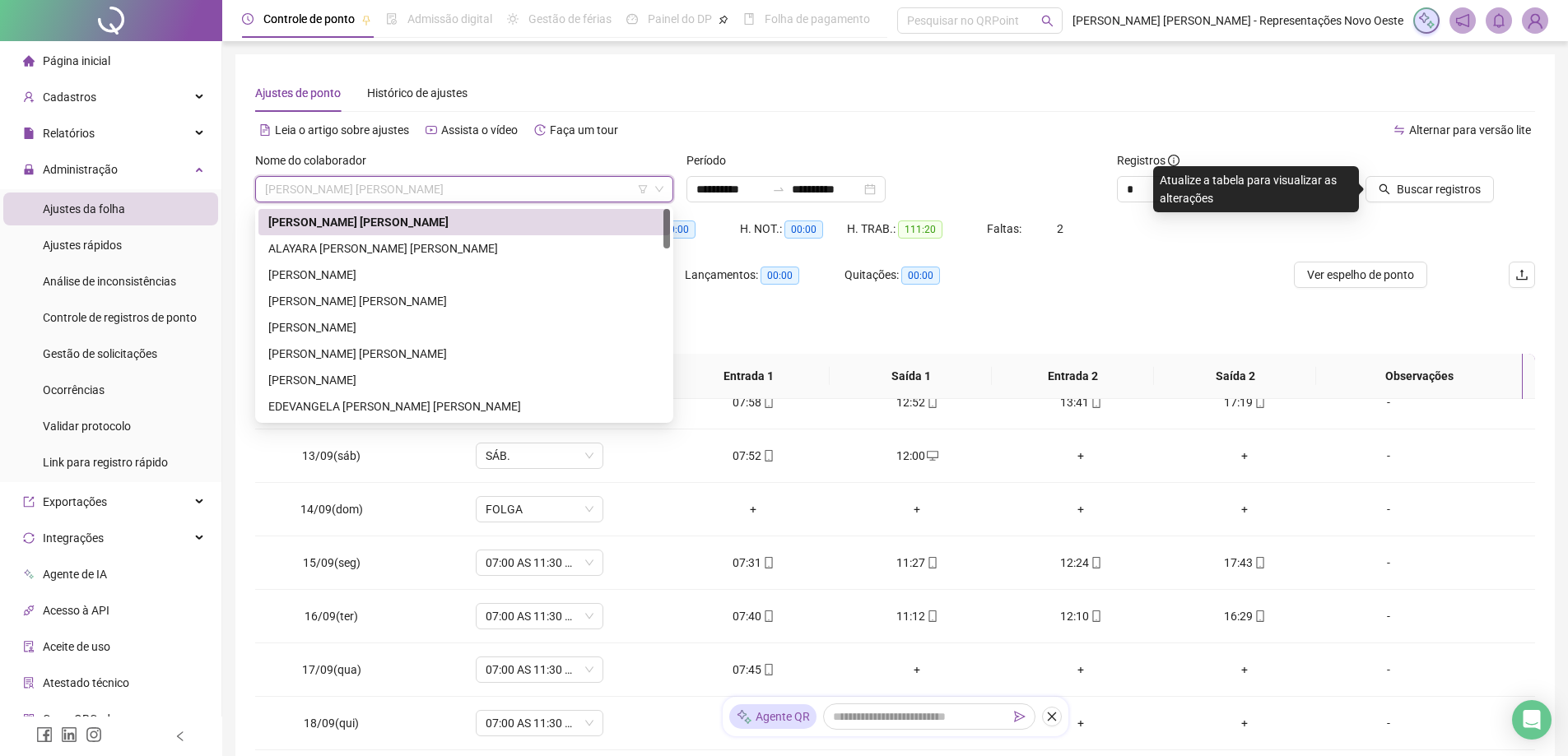
click at [572, 188] on span "[PERSON_NAME]" at bounding box center [465, 189] width 399 height 24
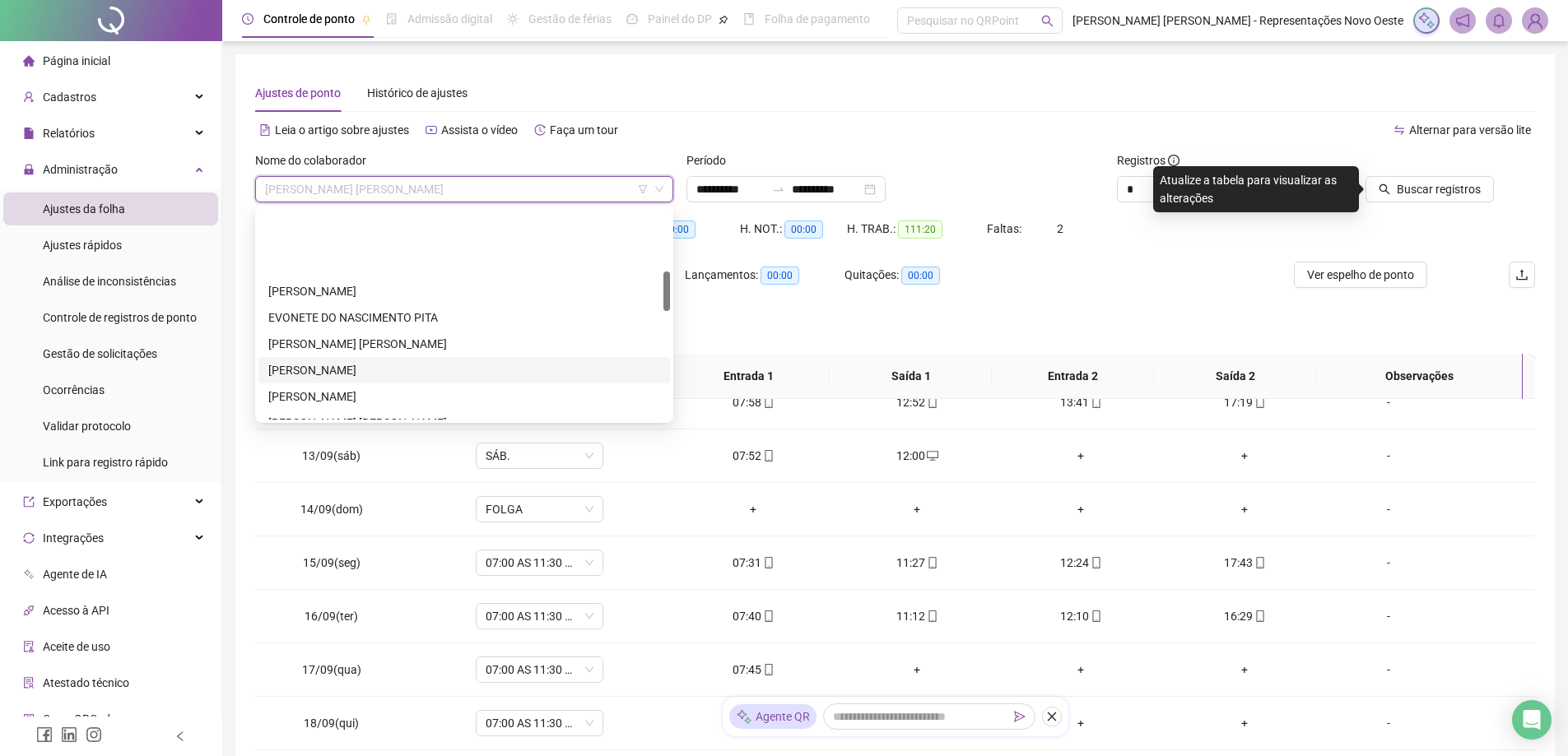
scroll to position [329, 0]
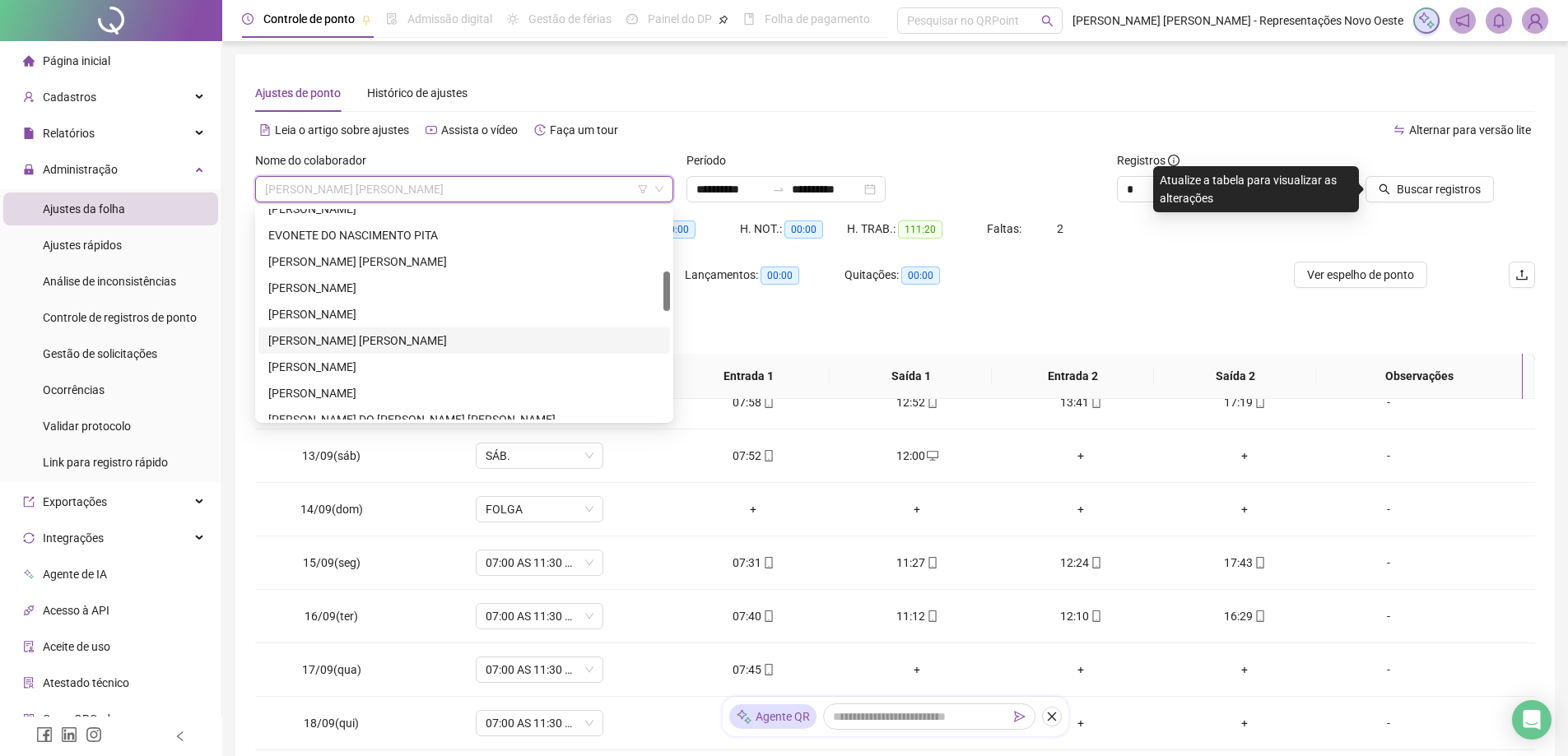
click at [372, 331] on div "[PERSON_NAME]" at bounding box center [465, 340] width 412 height 26
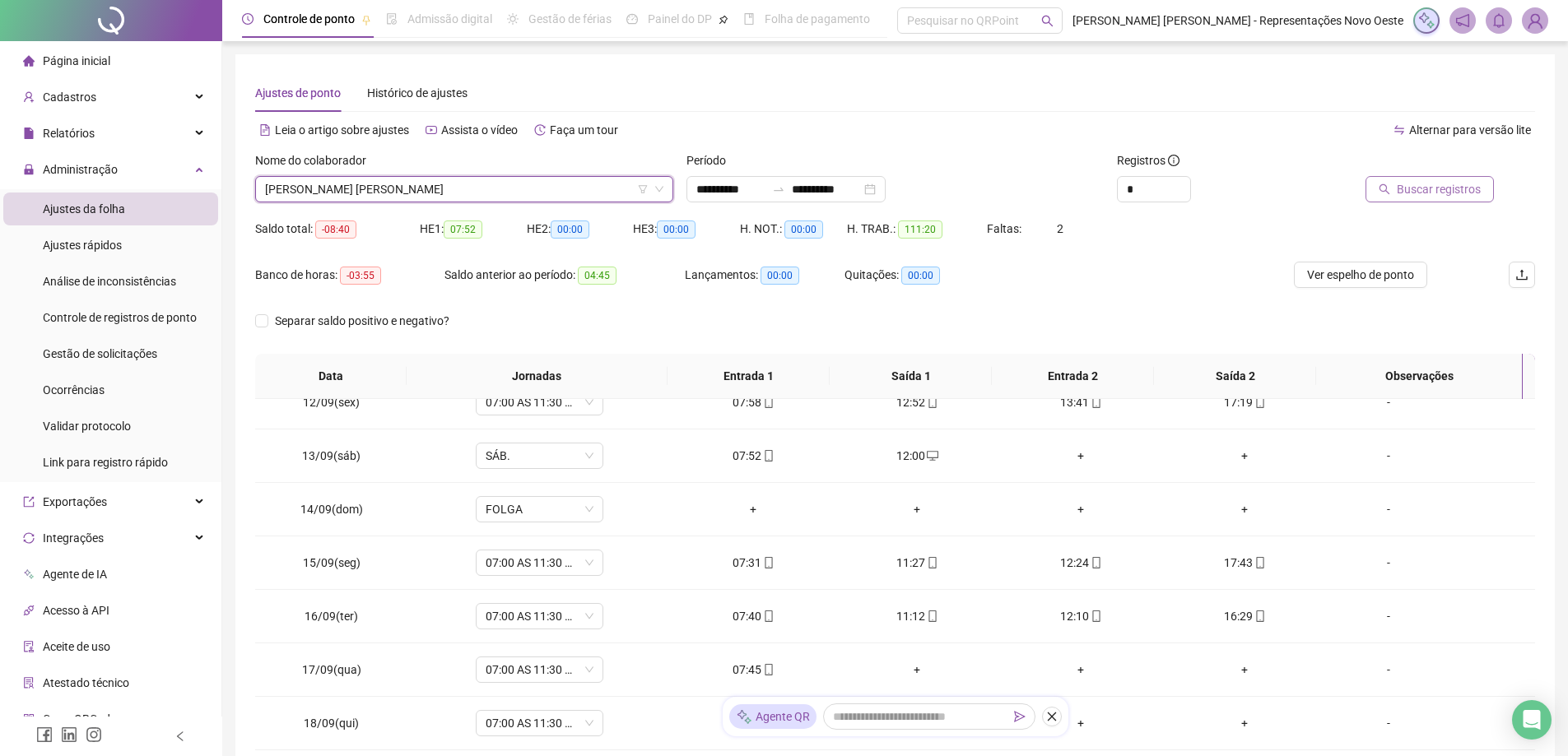
click at [1406, 186] on span "Buscar registros" at bounding box center [1438, 189] width 84 height 18
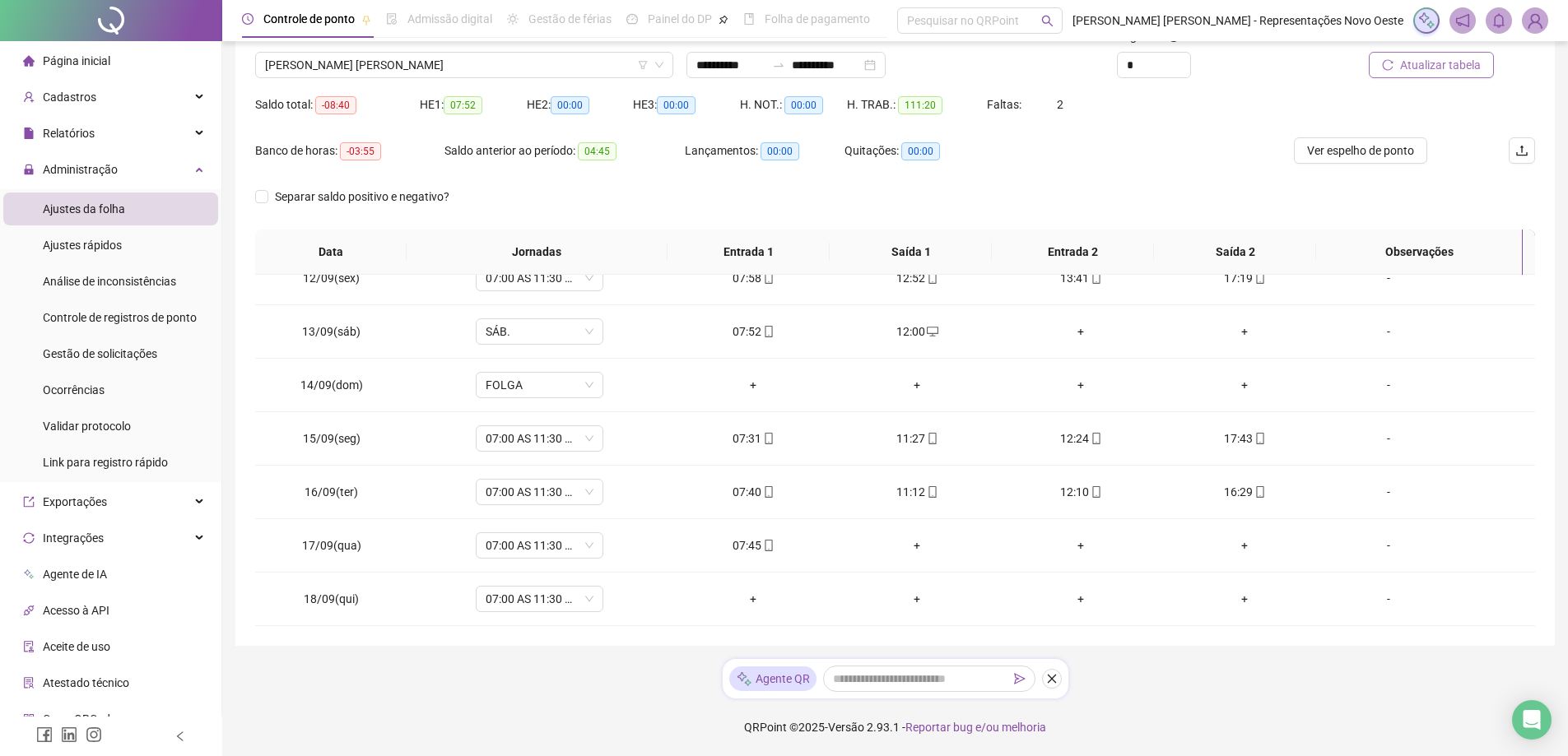
click at [1414, 75] on button "Atualizar tabela" at bounding box center [1432, 65] width 125 height 26
click at [1404, 77] on button "Atualizar tabela" at bounding box center [1432, 65] width 125 height 26
click at [911, 544] on div "+" at bounding box center [917, 545] width 137 height 18
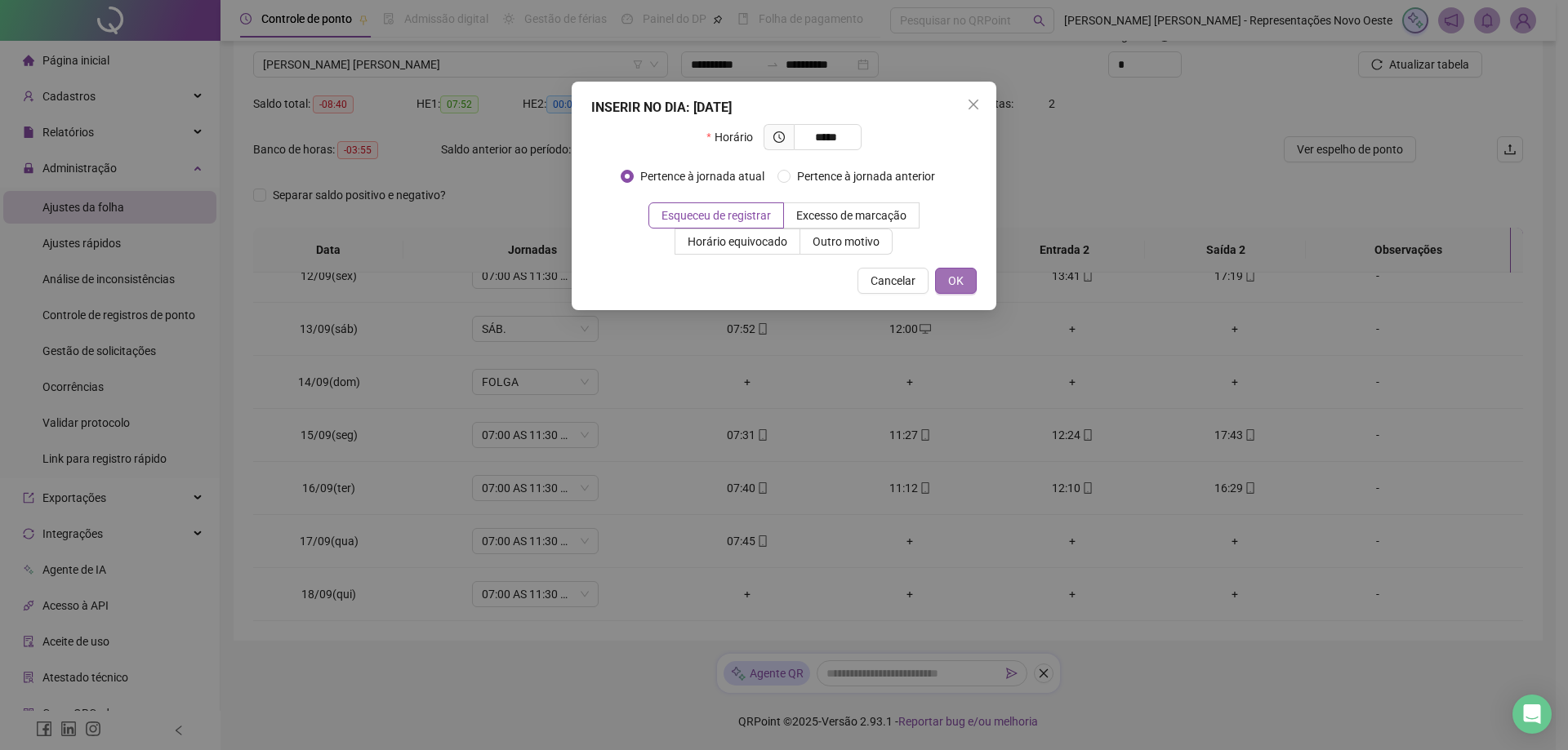
type input "*****"
click at [959, 271] on span "OK" at bounding box center [955, 280] width 16 height 18
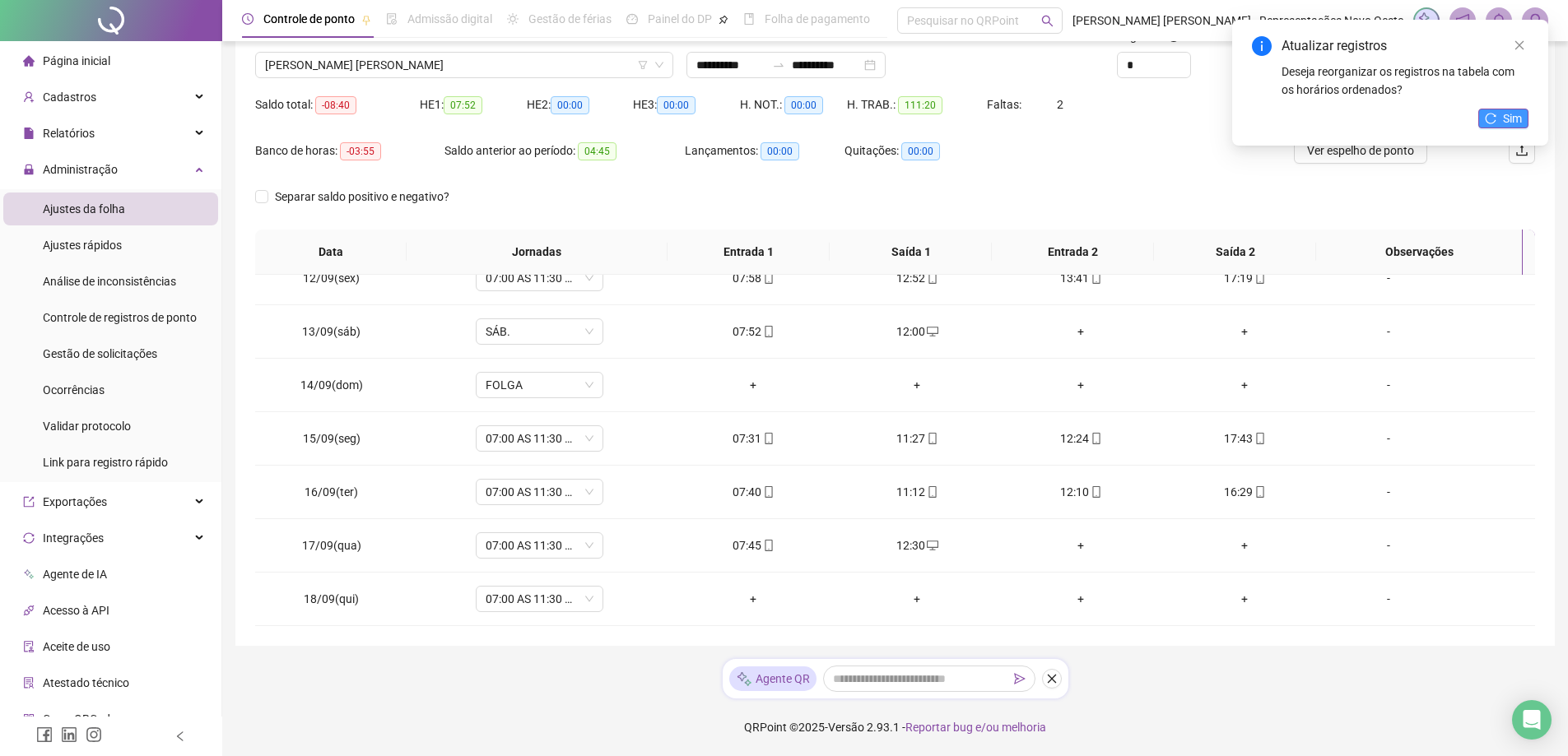
click at [1509, 119] on span "Sim" at bounding box center [1513, 118] width 19 height 18
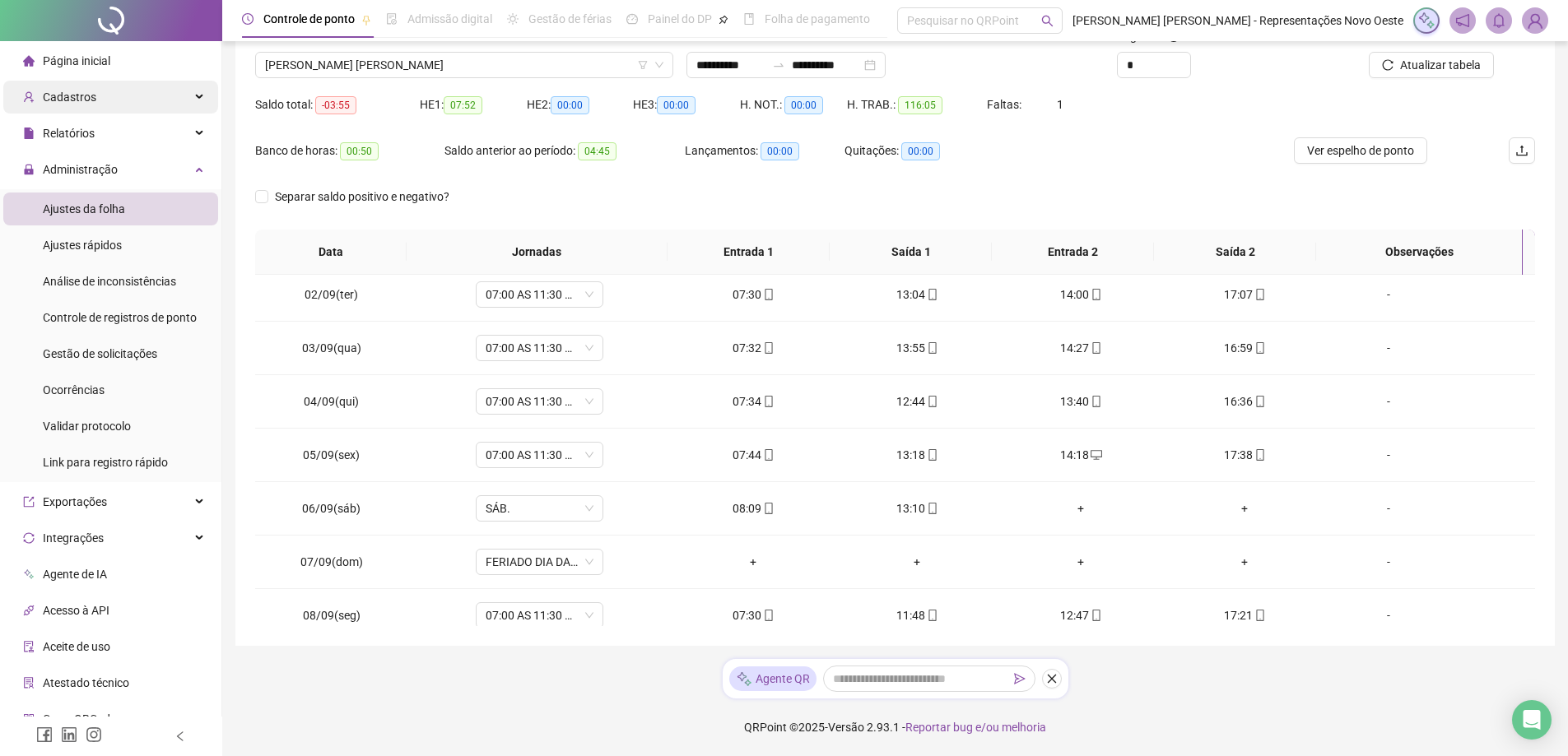
scroll to position [0, 0]
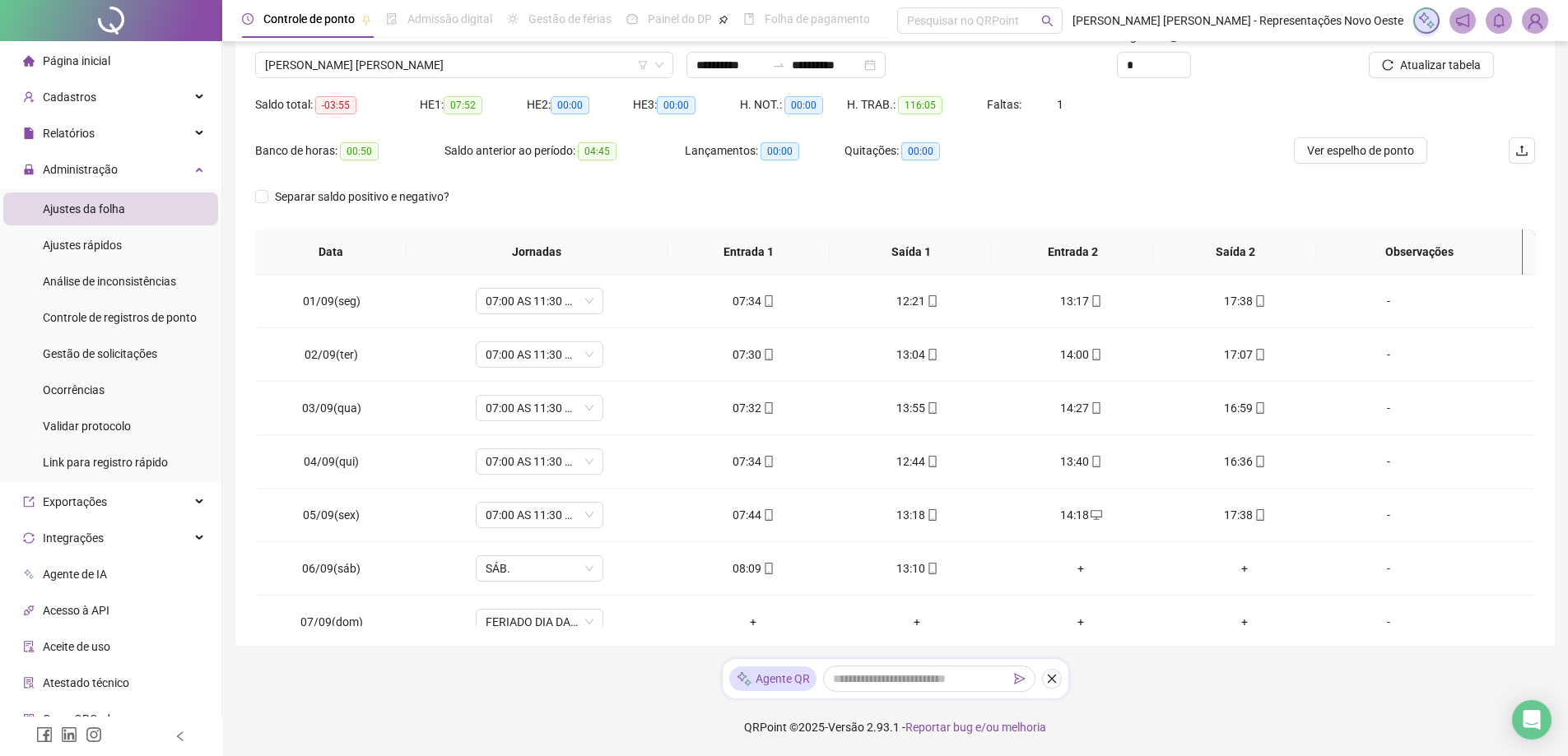
click at [121, 56] on li "Página inicial" at bounding box center [111, 60] width 214 height 33
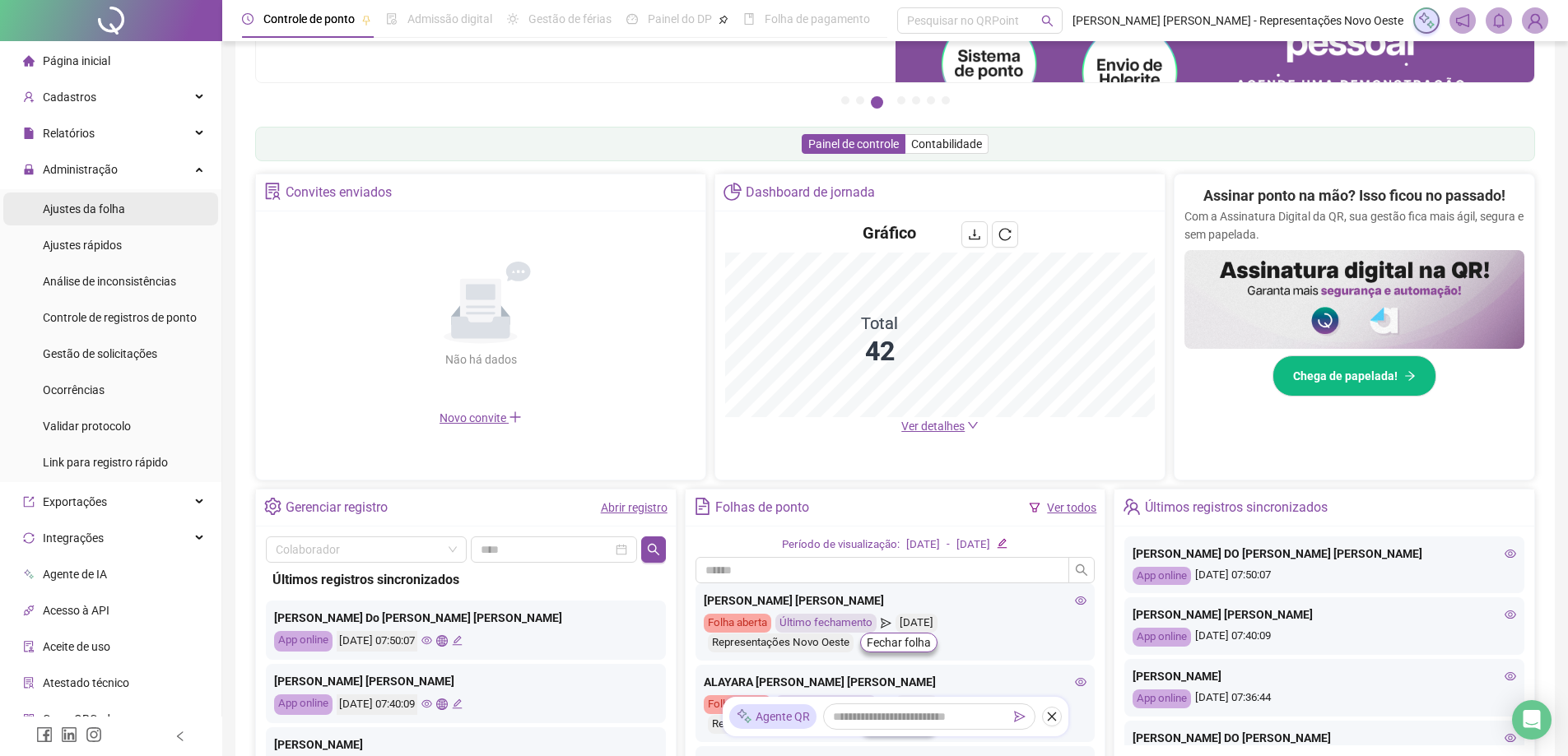
click at [131, 201] on li "Ajustes da folha" at bounding box center [111, 209] width 214 height 33
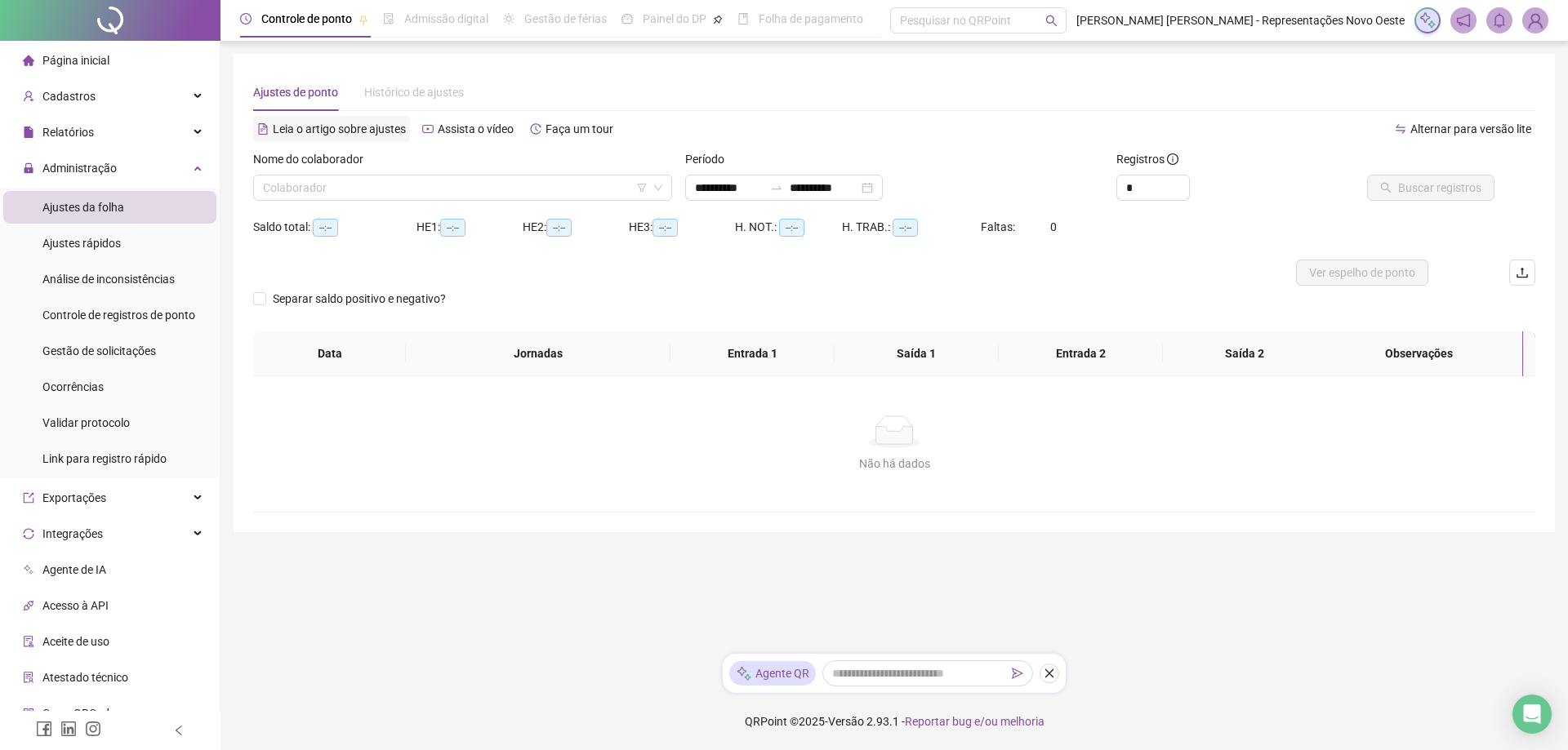
type input "**********"
